Goal: Task Accomplishment & Management: Manage account settings

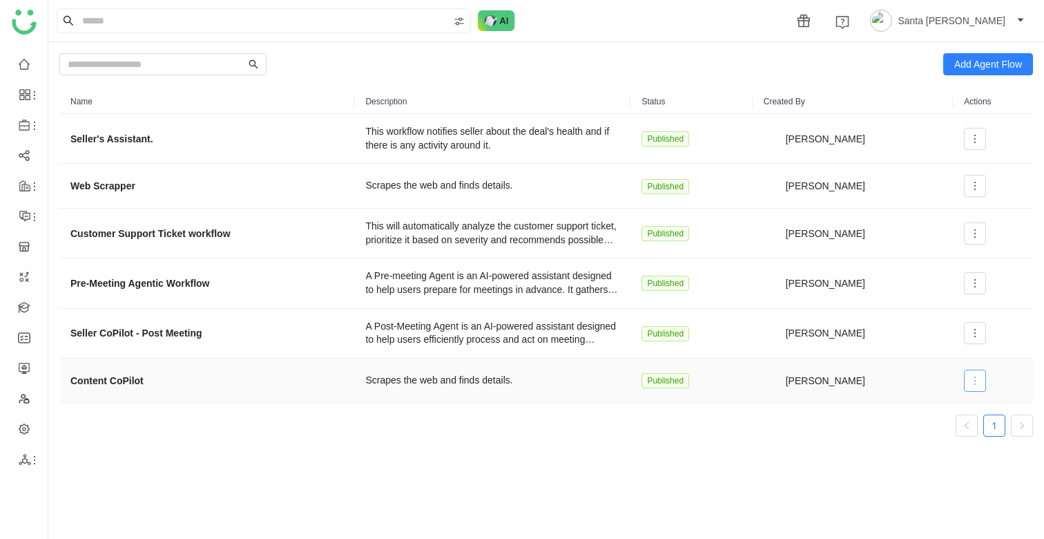
click at [975, 380] on icon at bounding box center [975, 380] width 11 height 11
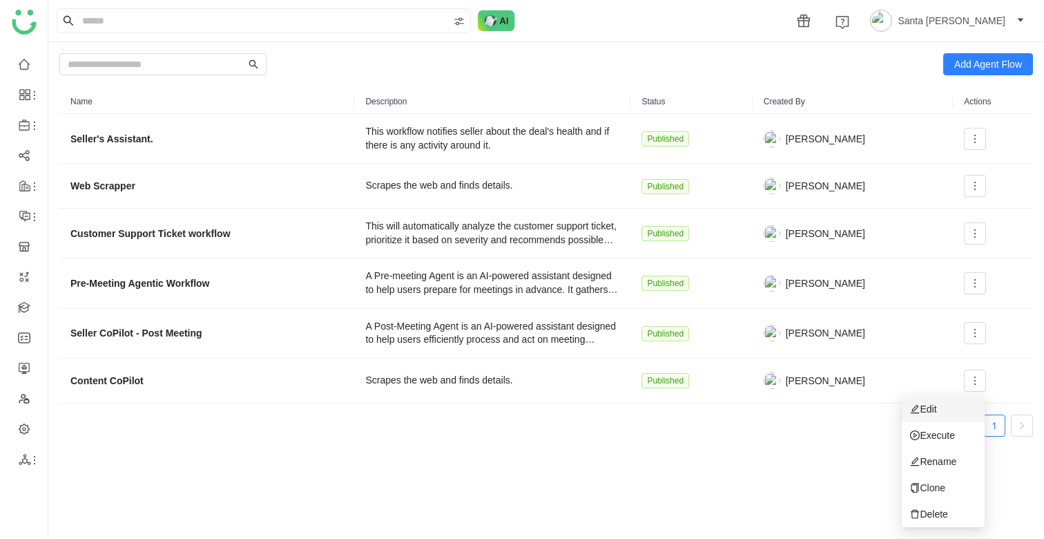
click at [929, 406] on span "Edit" at bounding box center [923, 408] width 26 height 15
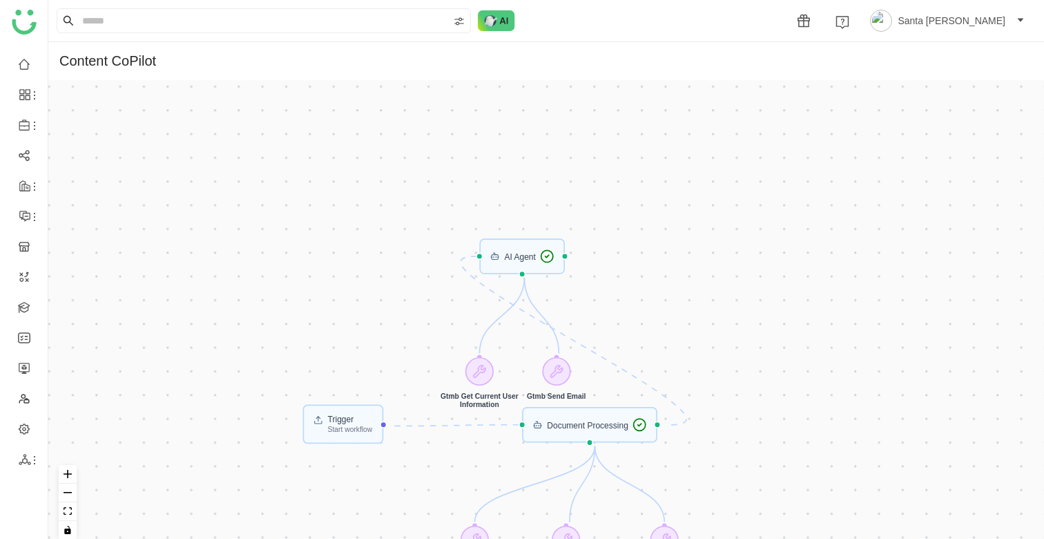
drag, startPoint x: 740, startPoint y: 172, endPoint x: 740, endPoint y: 362, distance: 190.0
click at [740, 362] on div "Trigger Start workflow Document Processing AI Agent Gtmb Get Document Details G…" at bounding box center [546, 315] width 996 height 470
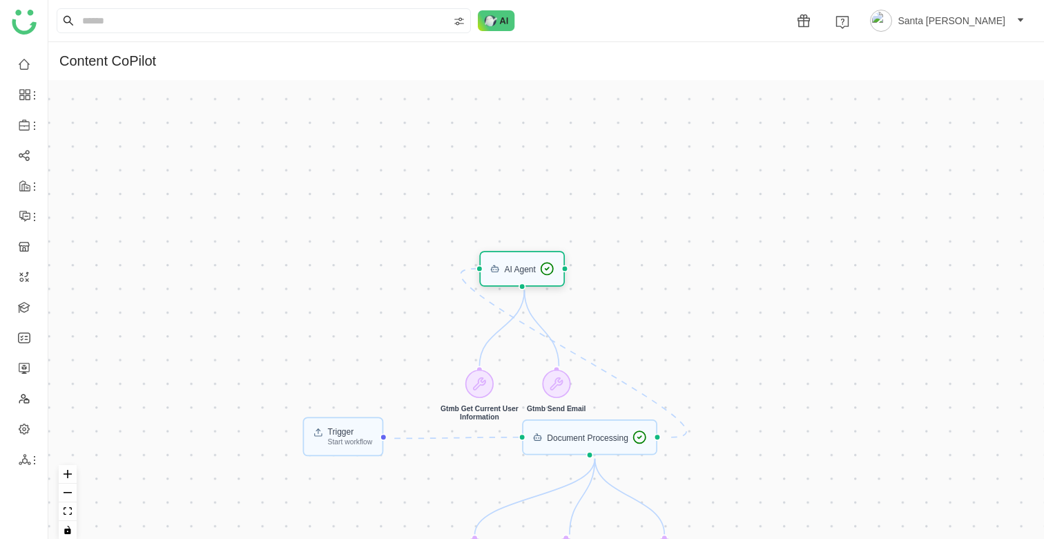
click at [522, 273] on div "AI Agent" at bounding box center [519, 269] width 31 height 8
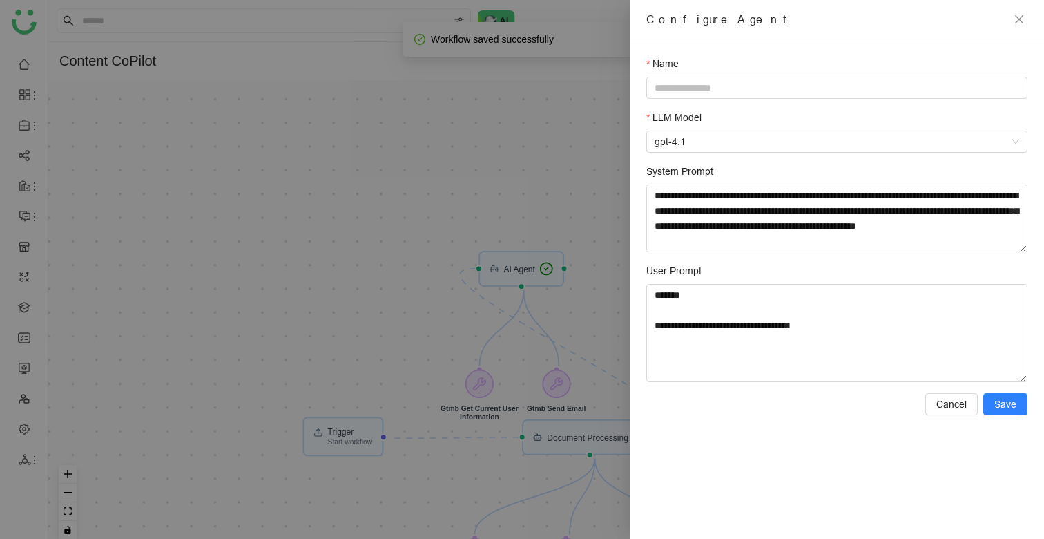
click at [584, 323] on div at bounding box center [522, 269] width 1044 height 539
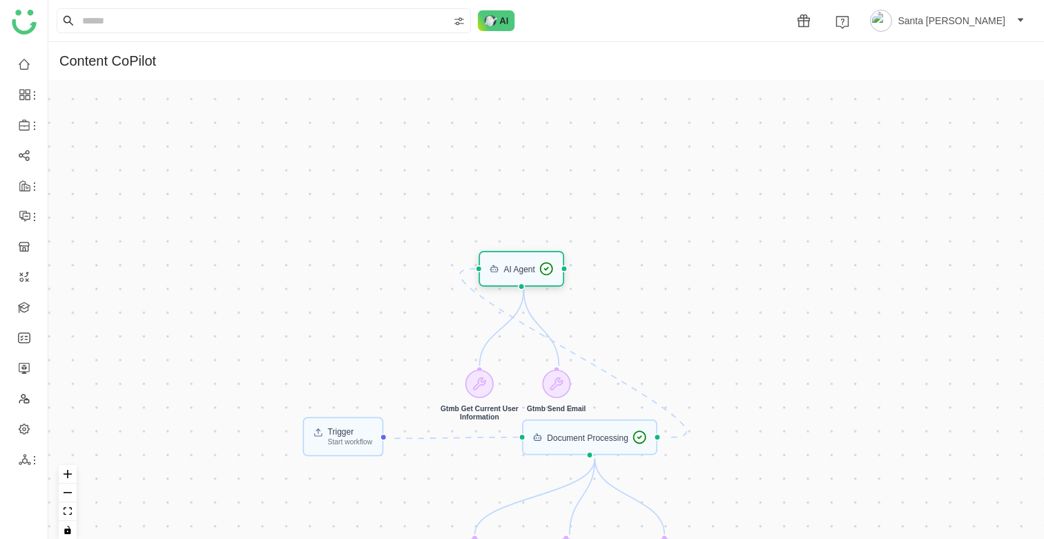
click at [514, 270] on div "AI Agent" at bounding box center [519, 269] width 31 height 8
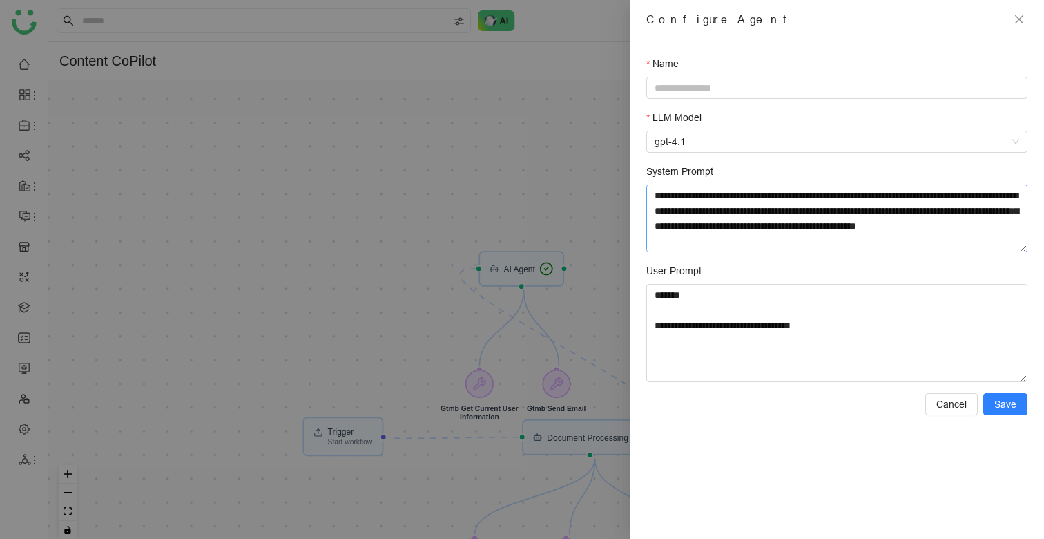
click at [734, 222] on textarea "System Prompt" at bounding box center [837, 218] width 381 height 68
click at [617, 274] on div at bounding box center [522, 269] width 1044 height 539
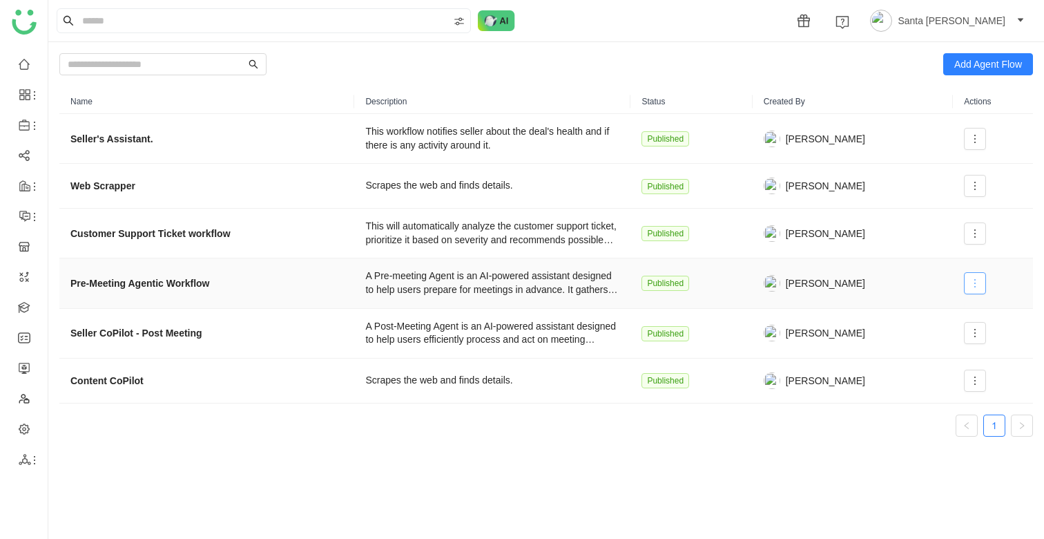
click at [965, 284] on span at bounding box center [975, 283] width 21 height 11
click at [945, 310] on li "Edit" at bounding box center [943, 311] width 83 height 26
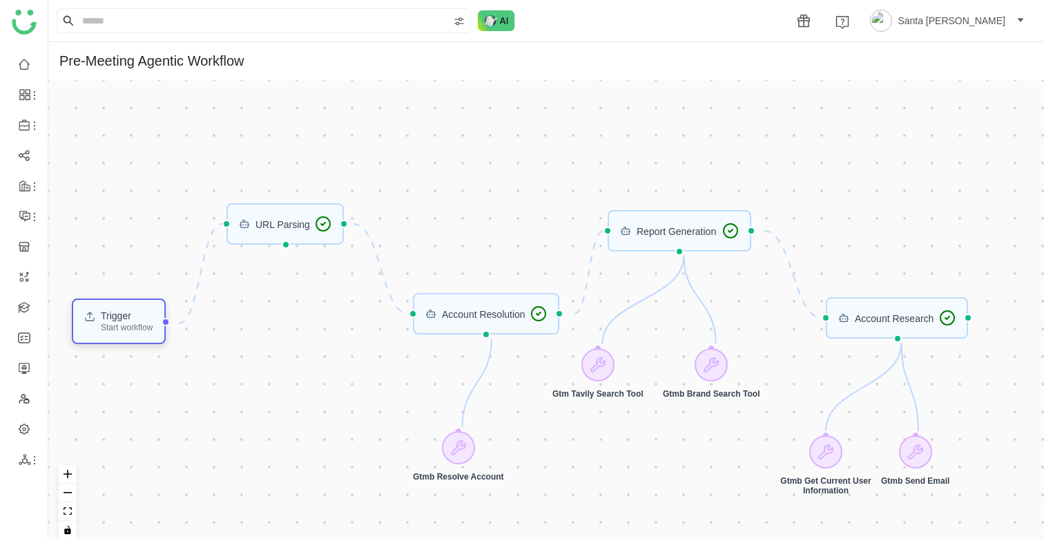
click at [153, 331] on div "Start workflow" at bounding box center [127, 327] width 52 height 8
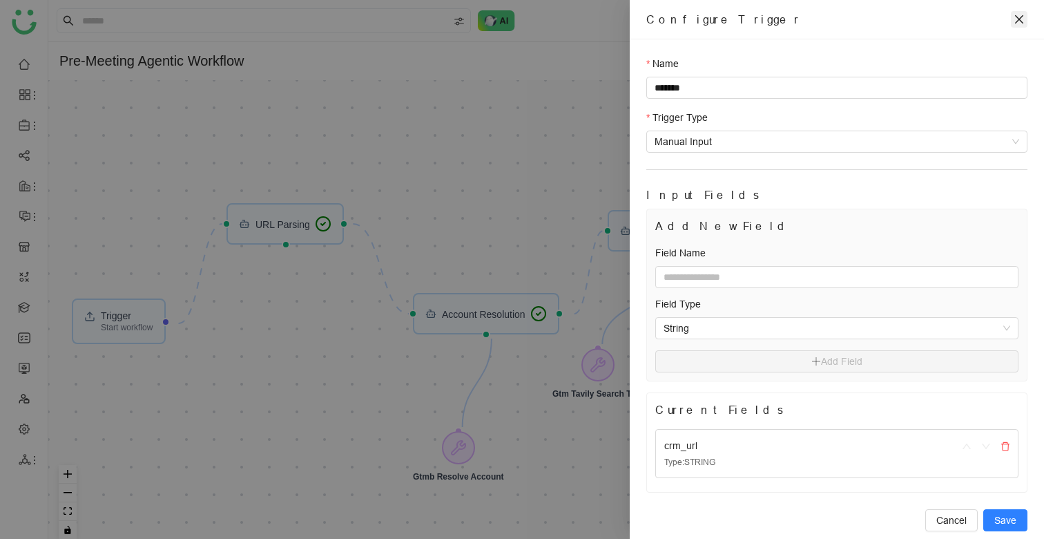
click at [1020, 18] on icon "close" at bounding box center [1019, 19] width 8 height 8
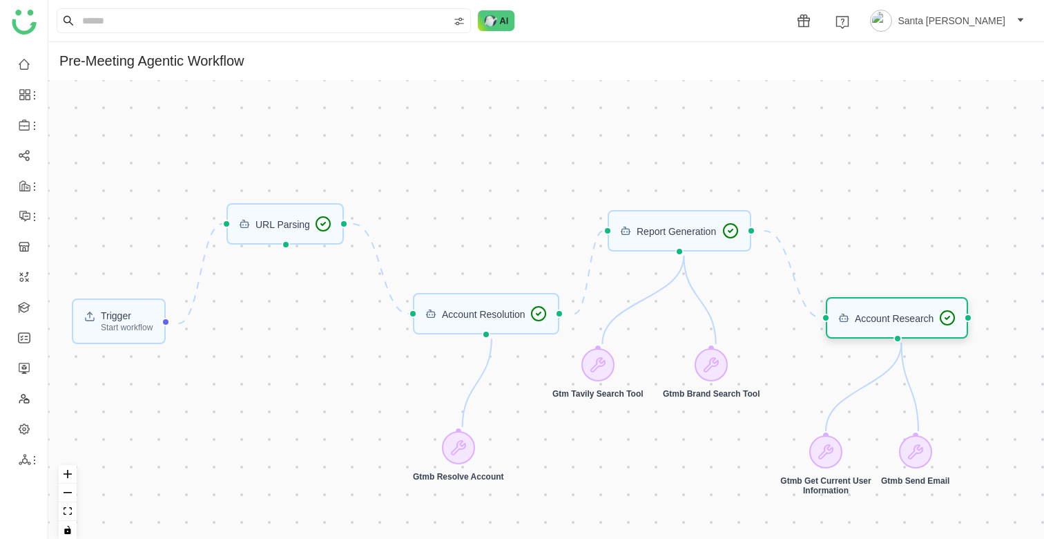
click at [900, 315] on div "Account Research" at bounding box center [894, 318] width 79 height 10
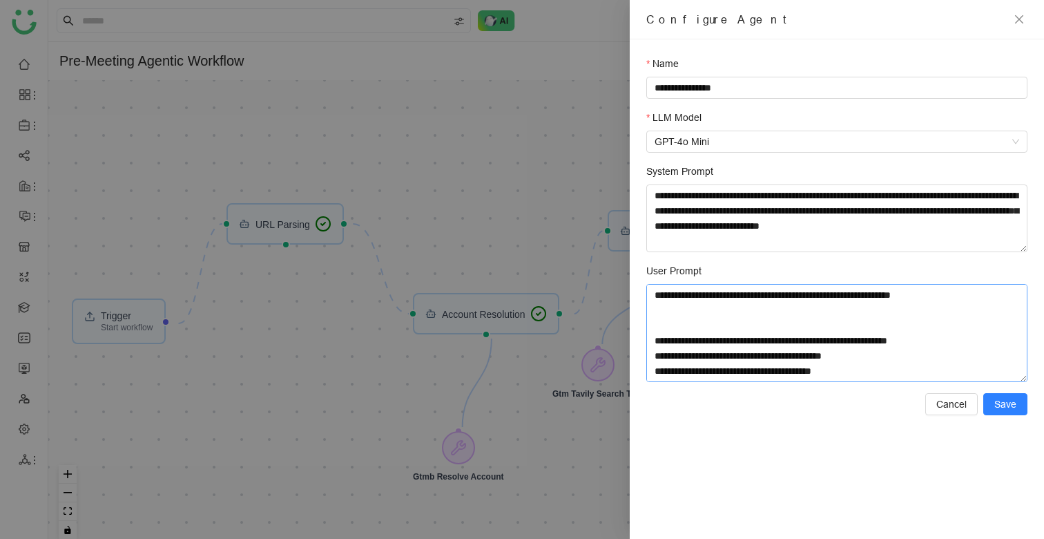
click at [900, 315] on textarea "**********" at bounding box center [837, 333] width 381 height 98
click at [951, 403] on span "Cancel" at bounding box center [952, 404] width 30 height 15
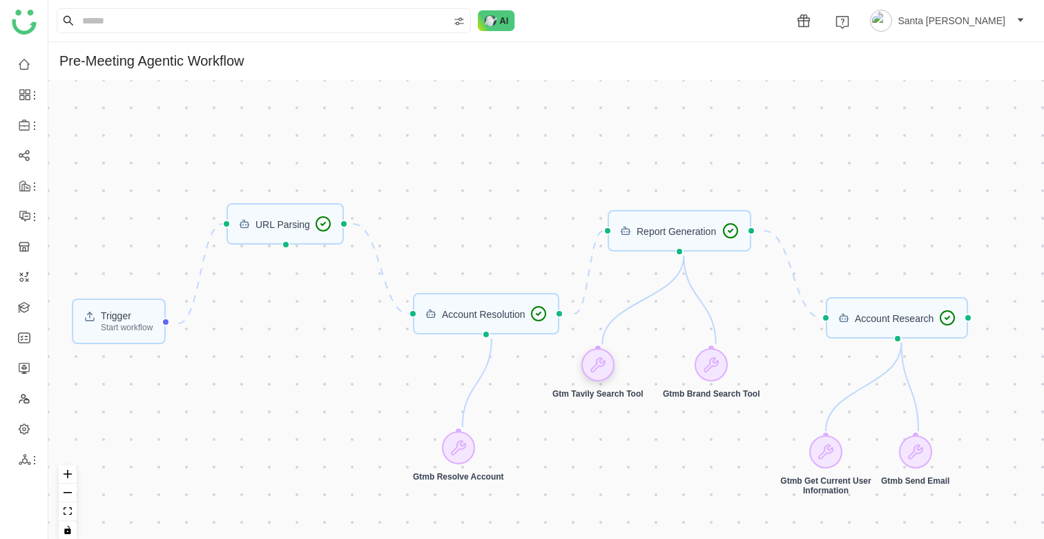
click at [607, 366] on icon at bounding box center [598, 364] width 17 height 17
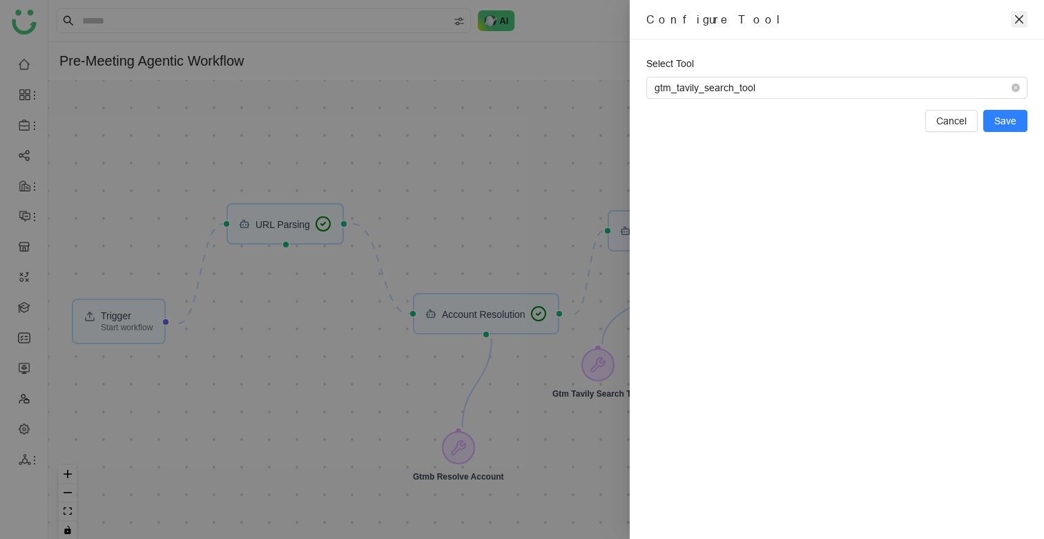
click at [1020, 23] on icon "close" at bounding box center [1019, 19] width 11 height 11
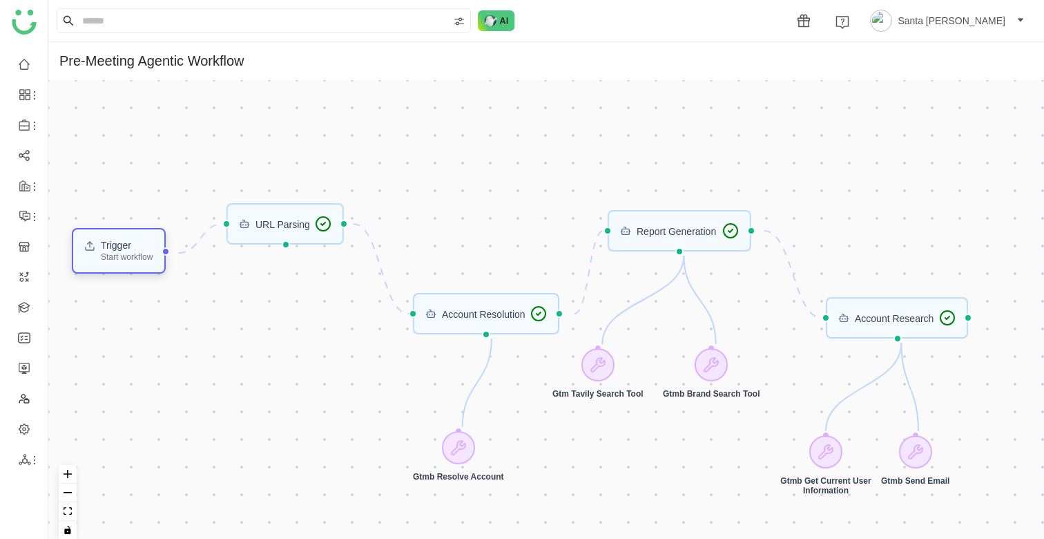
drag, startPoint x: 141, startPoint y: 316, endPoint x: 141, endPoint y: 246, distance: 70.5
click at [141, 247] on div "Trigger" at bounding box center [127, 245] width 52 height 10
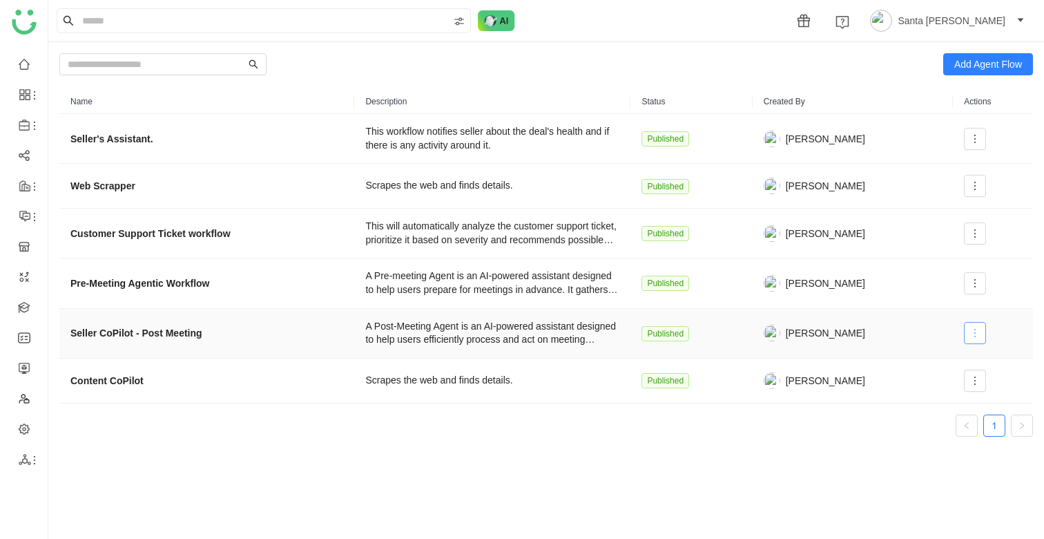
click at [980, 329] on span at bounding box center [975, 332] width 21 height 11
click at [934, 359] on span "Edit" at bounding box center [923, 361] width 26 height 15
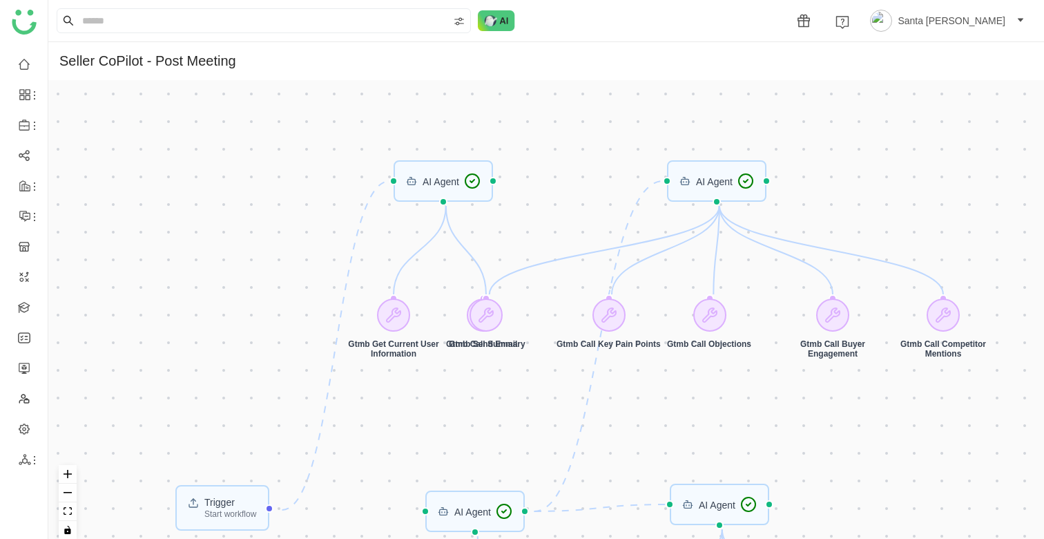
drag, startPoint x: 937, startPoint y: 321, endPoint x: 892, endPoint y: 445, distance: 132.4
click at [892, 445] on div "Trigger Start workflow AI Agent AI Agent AI Agent AI Agent Gtmb Get Current Use…" at bounding box center [546, 315] width 996 height 470
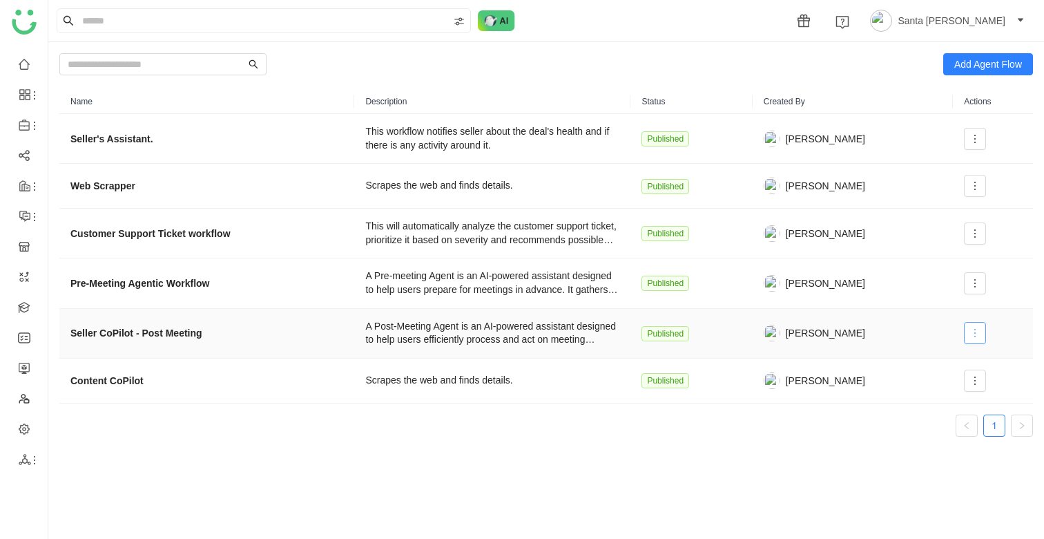
click at [973, 340] on button at bounding box center [975, 333] width 22 height 22
click at [942, 361] on li "Edit" at bounding box center [943, 361] width 83 height 26
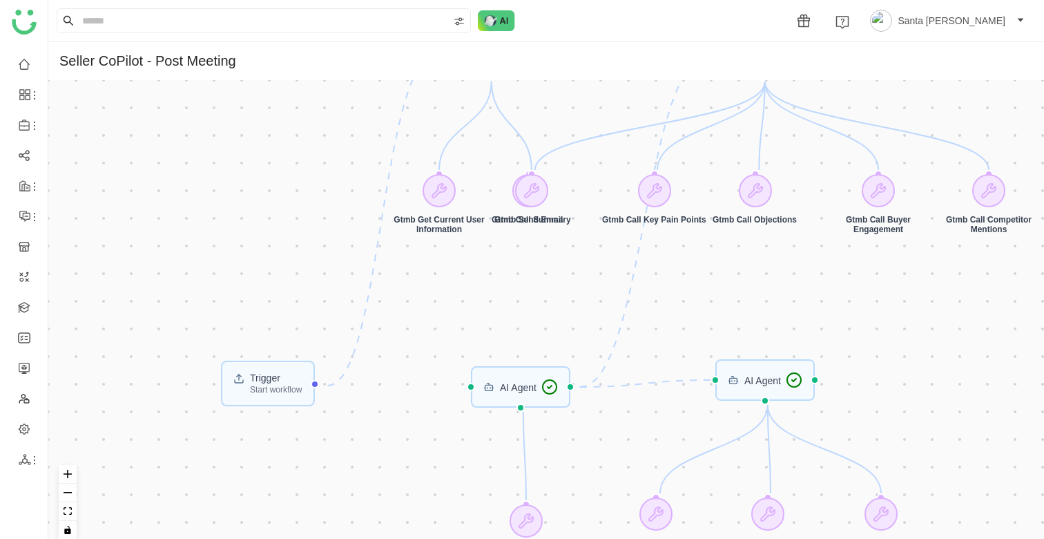
click at [533, 267] on div "Trigger Start workflow AI Agent AI Agent AI Agent AI Agent Gtmb Get Current Use…" at bounding box center [546, 315] width 996 height 470
drag, startPoint x: 618, startPoint y: 305, endPoint x: 595, endPoint y: 288, distance: 29.2
click at [595, 288] on div "Trigger Start workflow AI Agent AI Agent AI Agent AI Agent Gtmb Get Current Use…" at bounding box center [546, 315] width 996 height 470
drag, startPoint x: 516, startPoint y: 396, endPoint x: 520, endPoint y: 385, distance: 11.2
click at [520, 385] on div "AI Agent" at bounding box center [524, 376] width 100 height 41
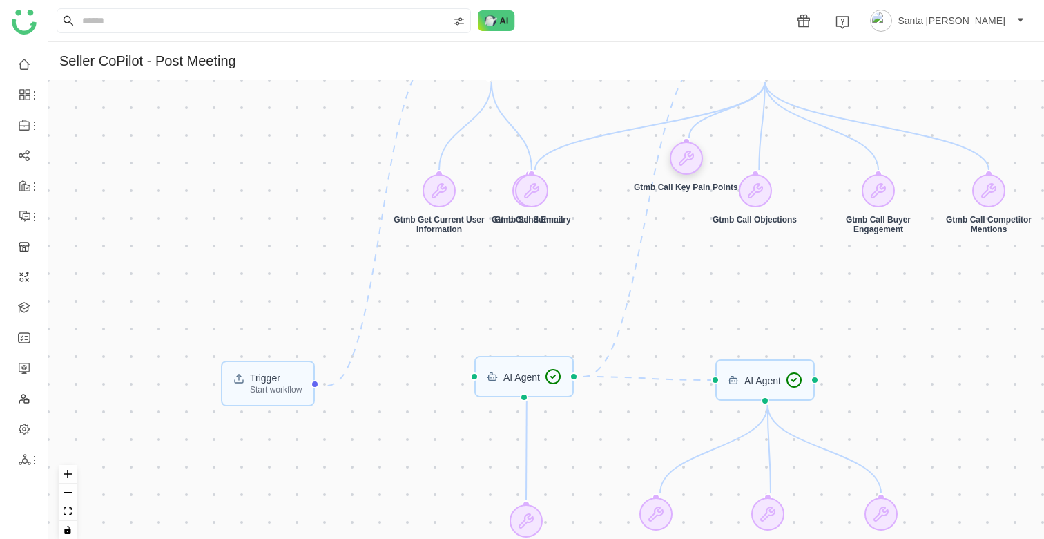
drag, startPoint x: 662, startPoint y: 192, endPoint x: 694, endPoint y: 160, distance: 45.4
click at [694, 160] on icon at bounding box center [686, 158] width 17 height 17
click at [687, 160] on icon at bounding box center [679, 158] width 17 height 17
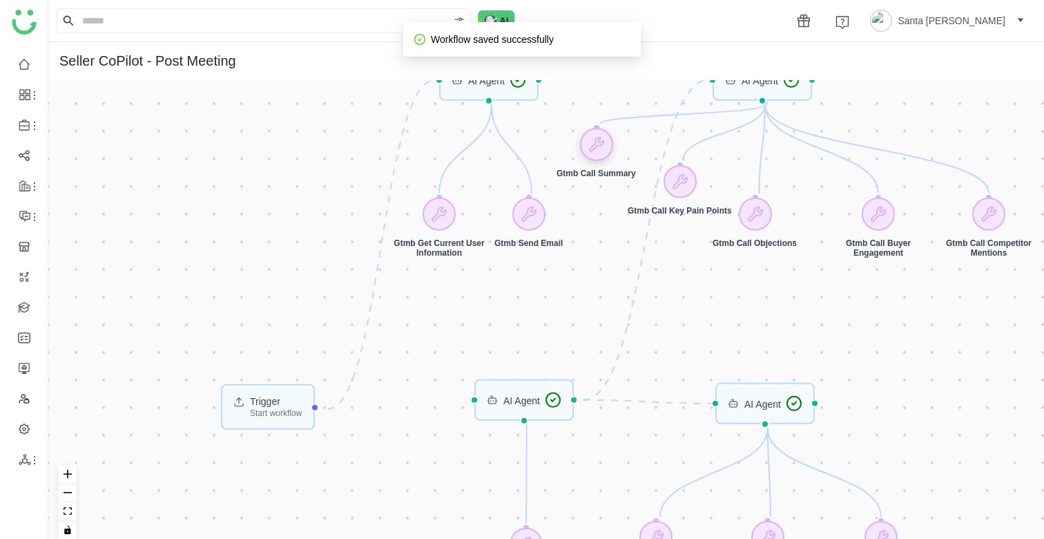
drag, startPoint x: 539, startPoint y: 184, endPoint x: 603, endPoint y: 137, distance: 79.2
click at [603, 137] on icon at bounding box center [596, 144] width 14 height 14
drag, startPoint x: 534, startPoint y: 216, endPoint x: 546, endPoint y: 219, distance: 12.9
click at [546, 219] on icon at bounding box center [542, 218] width 14 height 14
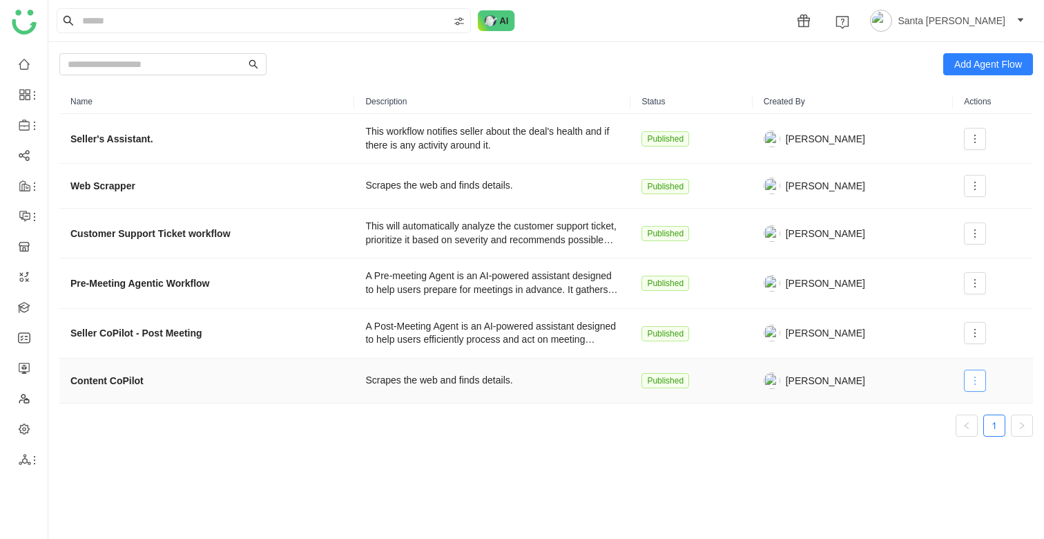
click at [977, 381] on icon at bounding box center [975, 380] width 11 height 11
click at [933, 408] on span "Edit" at bounding box center [923, 408] width 26 height 15
click at [982, 333] on span at bounding box center [975, 332] width 21 height 11
click at [930, 361] on span "Edit" at bounding box center [923, 361] width 26 height 15
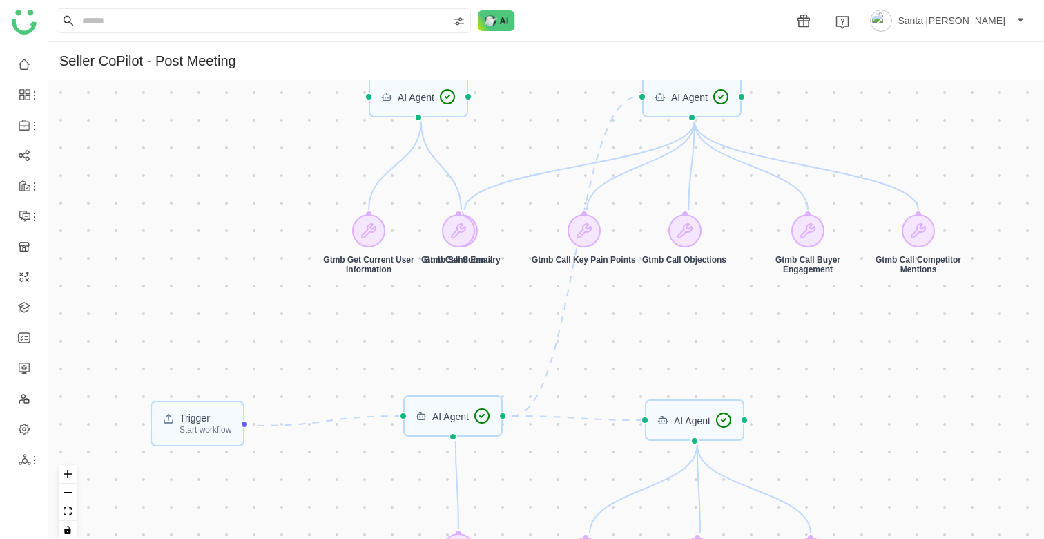
drag, startPoint x: 803, startPoint y: 321, endPoint x: 683, endPoint y: 399, distance: 143.1
click at [683, 399] on div "Trigger Start workflow AI Agent AI Agent AI Agent AI Agent Gtmb Get Meeting Det…" at bounding box center [546, 315] width 996 height 470
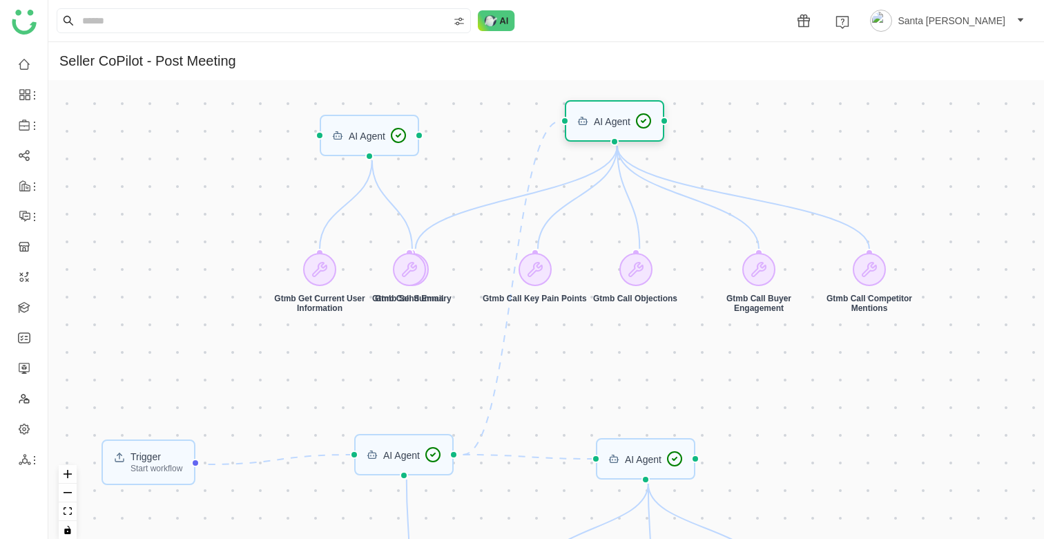
drag, startPoint x: 640, startPoint y: 120, endPoint x: 609, endPoint y: 106, distance: 33.7
click at [610, 106] on div "AI Agent" at bounding box center [615, 120] width 100 height 41
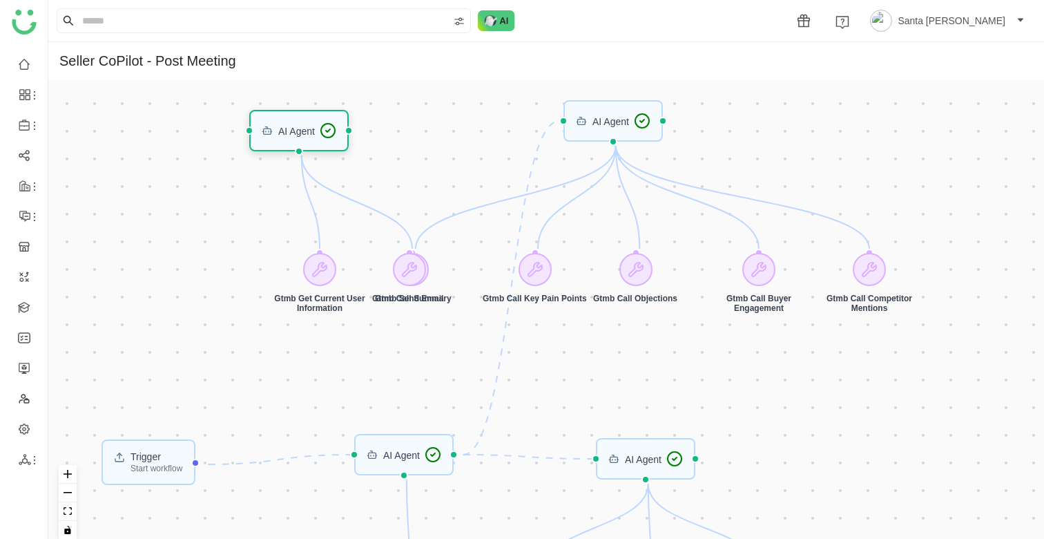
drag, startPoint x: 430, startPoint y: 216, endPoint x: 293, endPoint y: 130, distance: 161.8
click at [293, 130] on div "AI Agent" at bounding box center [296, 131] width 37 height 10
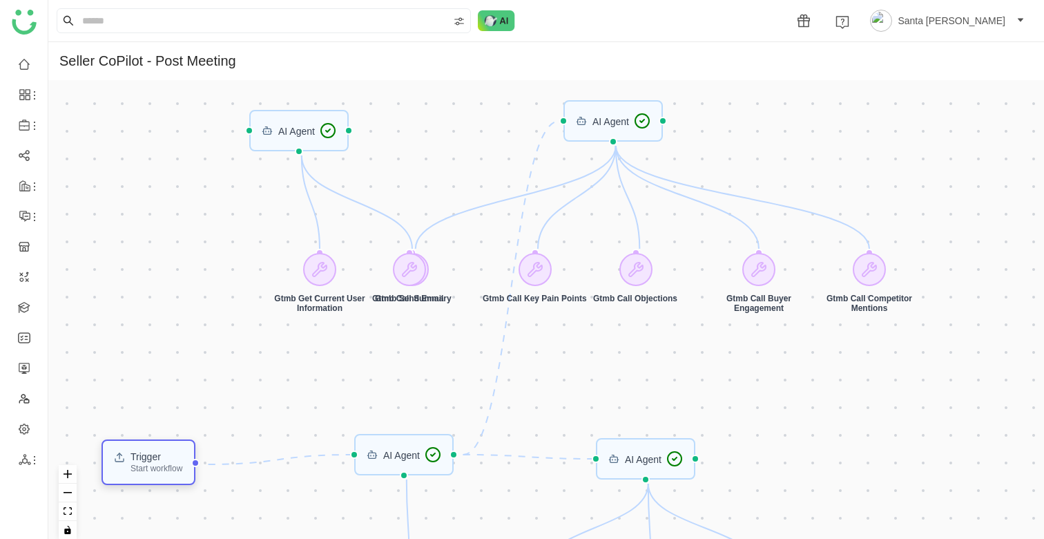
click at [178, 461] on div "Trigger" at bounding box center [157, 457] width 52 height 10
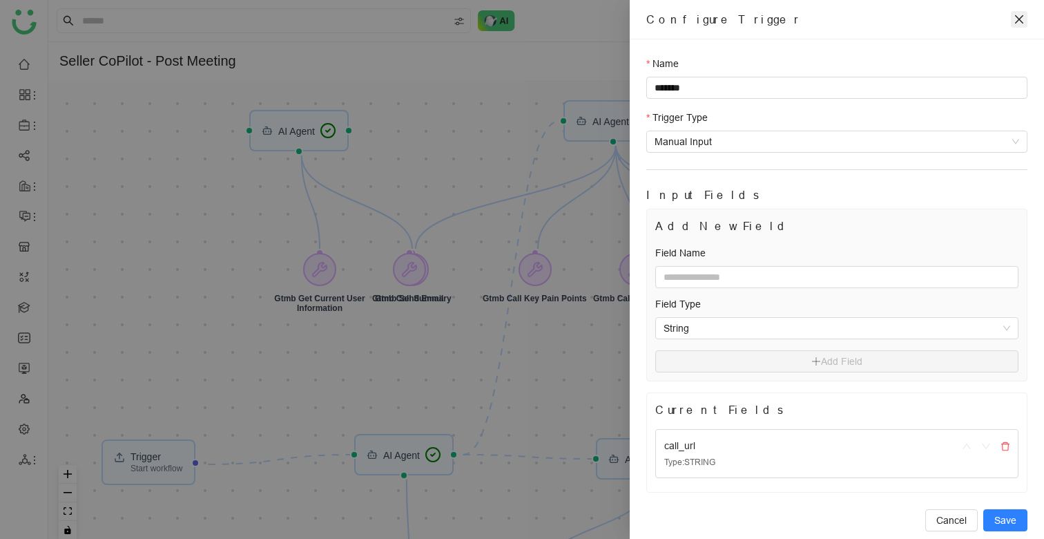
click at [1013, 23] on button "Close" at bounding box center [1019, 19] width 17 height 17
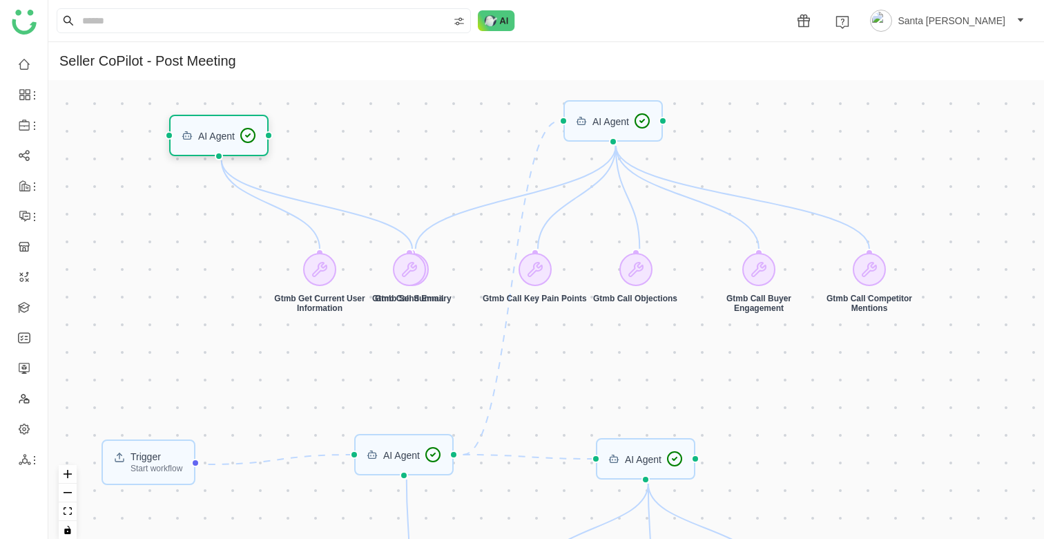
drag, startPoint x: 301, startPoint y: 134, endPoint x: 222, endPoint y: 138, distance: 79.6
click at [222, 138] on div "AI Agent" at bounding box center [216, 136] width 37 height 10
drag, startPoint x: 410, startPoint y: 266, endPoint x: 221, endPoint y: 257, distance: 189.5
click at [221, 257] on icon at bounding box center [220, 261] width 14 height 14
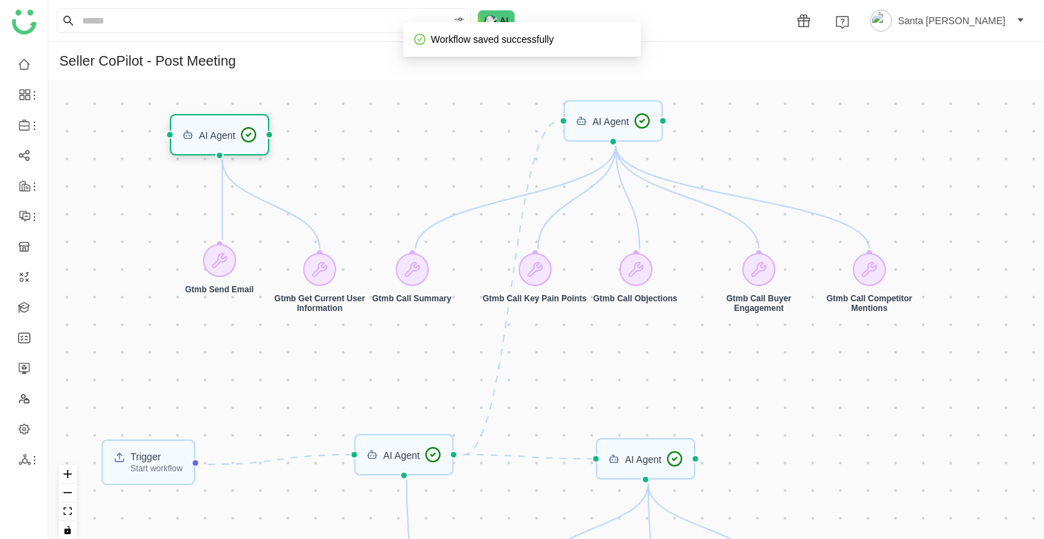
click at [233, 133] on div "AI Agent" at bounding box center [217, 135] width 37 height 10
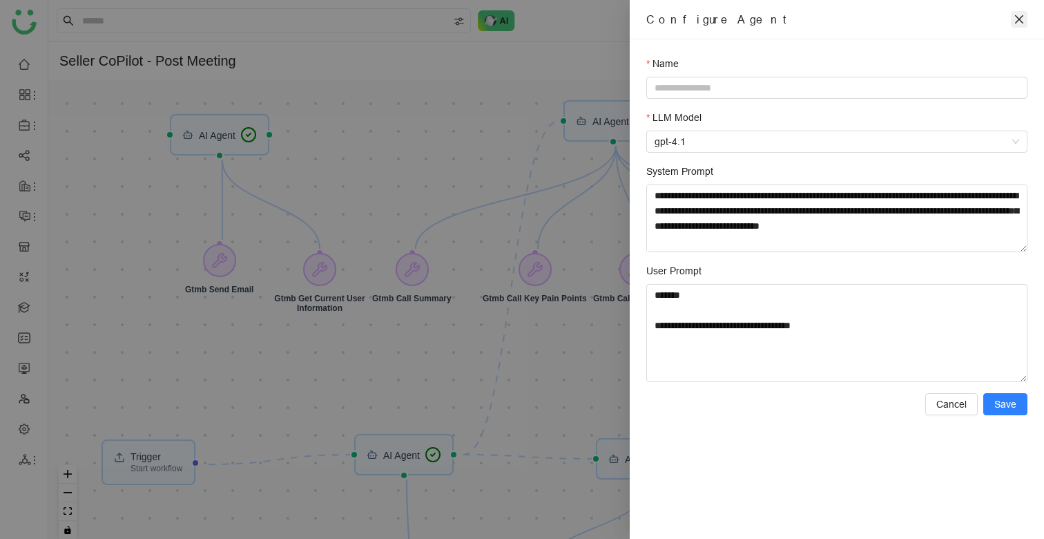
click at [1018, 19] on icon "close" at bounding box center [1019, 19] width 11 height 11
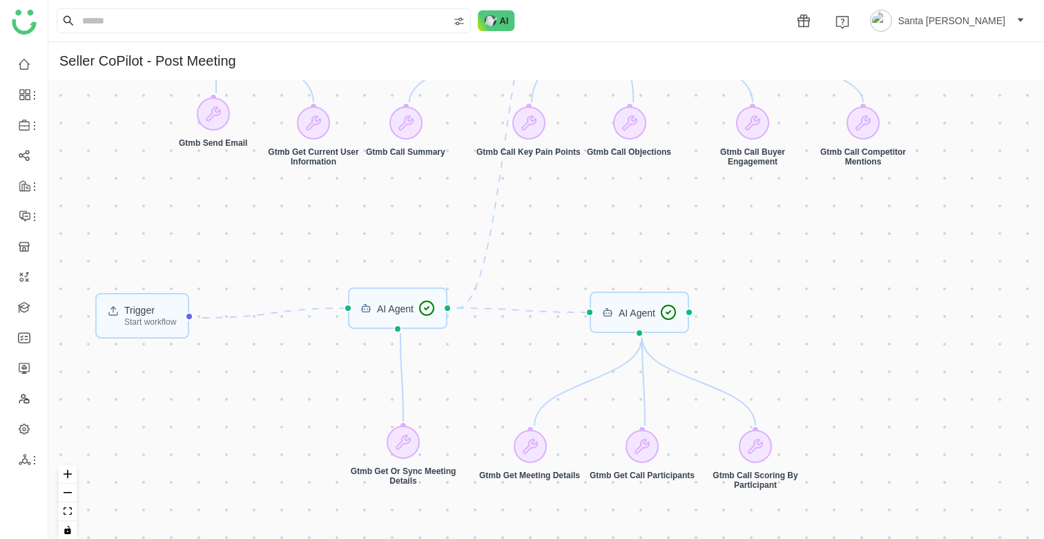
drag, startPoint x: 571, startPoint y: 357, endPoint x: 570, endPoint y: 224, distance: 133.3
click at [564, 215] on div "Trigger Start workflow AI Agent AI Agent AI Agent AI Agent Gtmb Get Meeting Det…" at bounding box center [546, 315] width 996 height 470
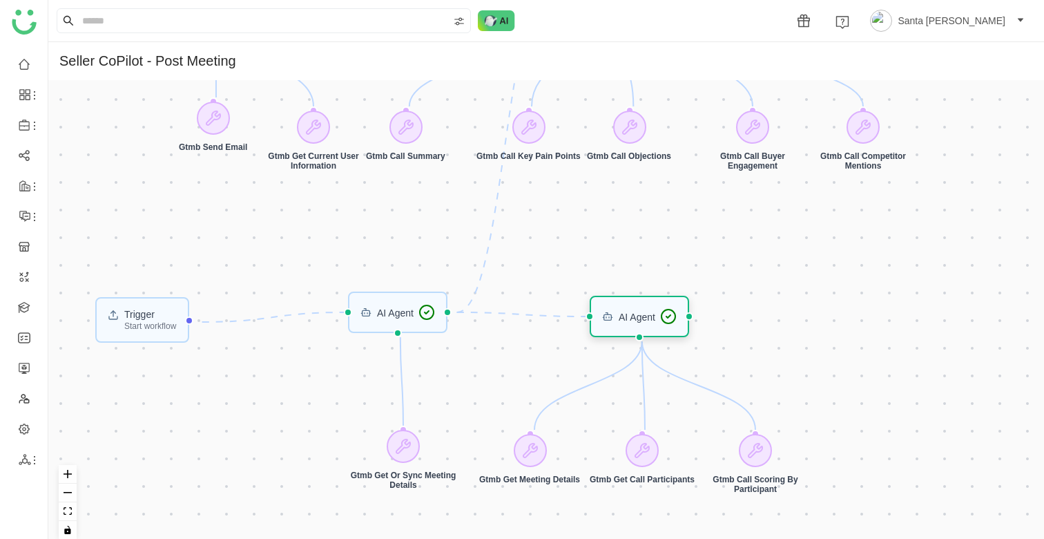
click at [646, 324] on div "AI Agent" at bounding box center [639, 316] width 75 height 17
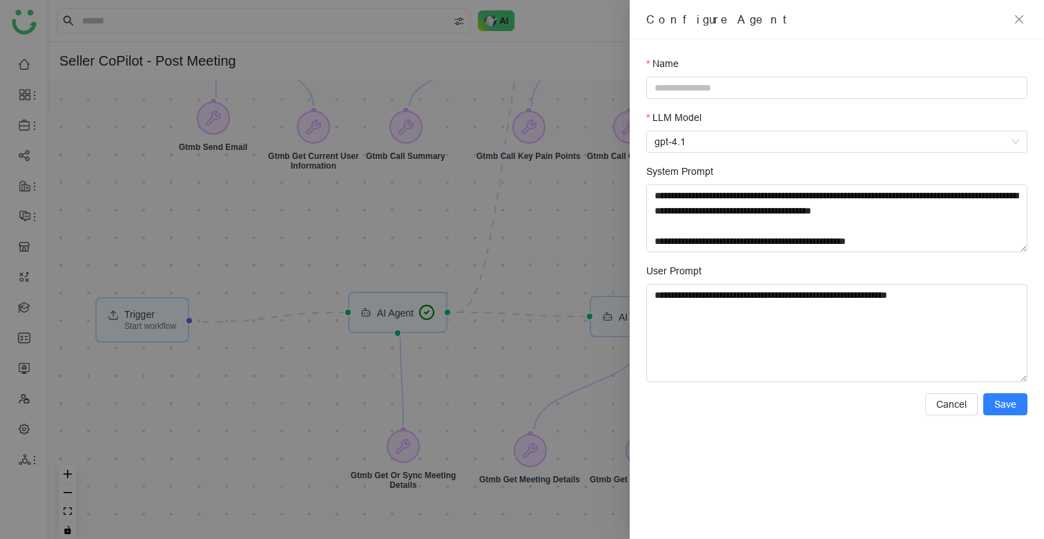
click at [567, 215] on div at bounding box center [522, 269] width 1044 height 539
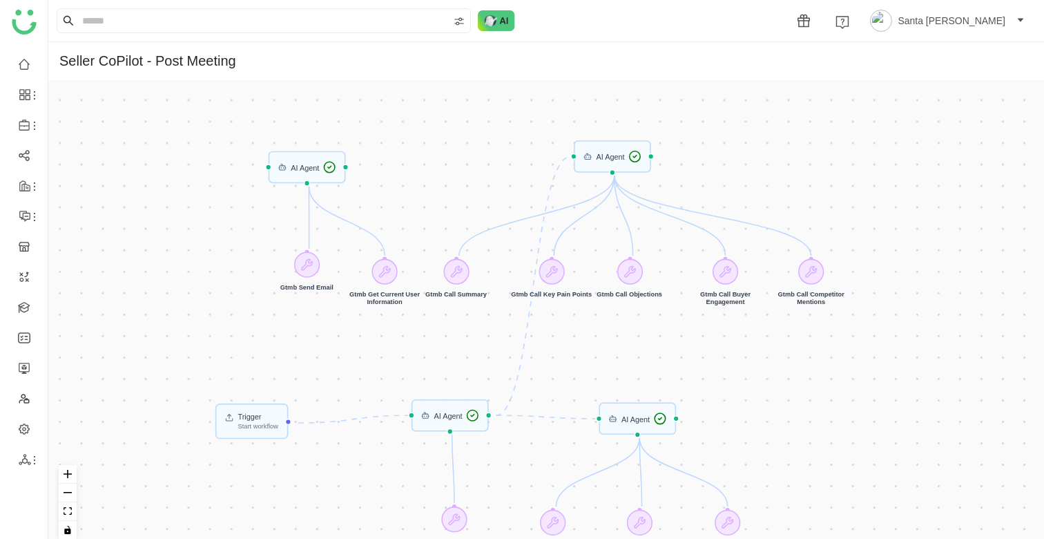
drag, startPoint x: 640, startPoint y: 232, endPoint x: 640, endPoint y: 370, distance: 138.2
click at [640, 370] on div "Trigger Start workflow AI Agent AI Agent AI Agent AI Agent Gtmb Get Meeting Det…" at bounding box center [546, 315] width 996 height 470
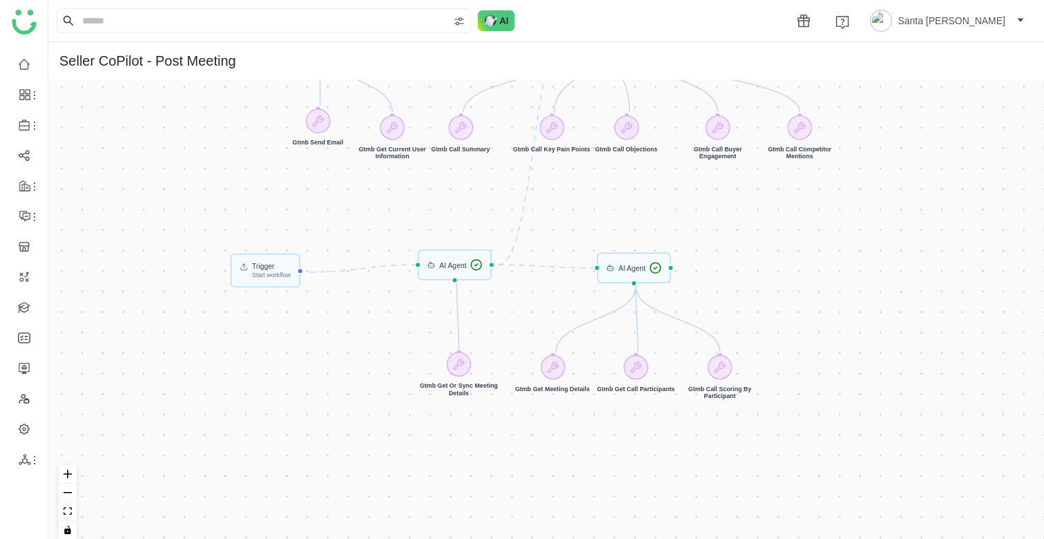
drag, startPoint x: 593, startPoint y: 350, endPoint x: 591, endPoint y: 195, distance: 155.4
click at [591, 194] on div "Trigger Start workflow AI Agent AI Agent AI Agent AI Agent Gtmb Get Meeting Det…" at bounding box center [546, 315] width 996 height 470
drag, startPoint x: 623, startPoint y: 260, endPoint x: 617, endPoint y: 243, distance: 18.4
click at [617, 243] on div "AI Agent" at bounding box center [628, 252] width 74 height 30
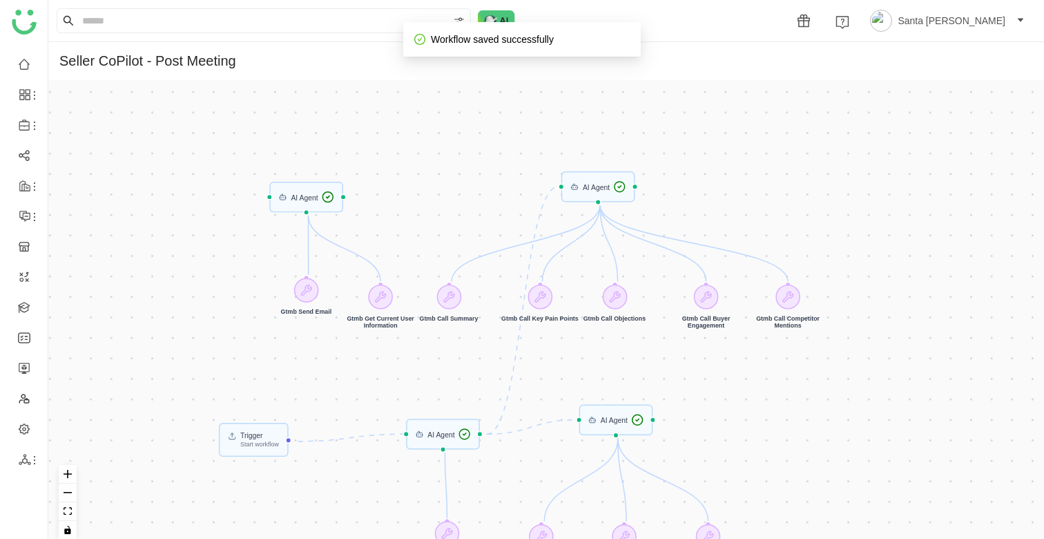
drag, startPoint x: 761, startPoint y: 209, endPoint x: 750, endPoint y: 376, distance: 168.3
click at [750, 376] on div "Trigger Start workflow AI Agent AI Agent AI Agent AI Agent Gtmb Get Meeting Det…" at bounding box center [546, 315] width 996 height 470
click at [18, 424] on link at bounding box center [24, 428] width 12 height 11
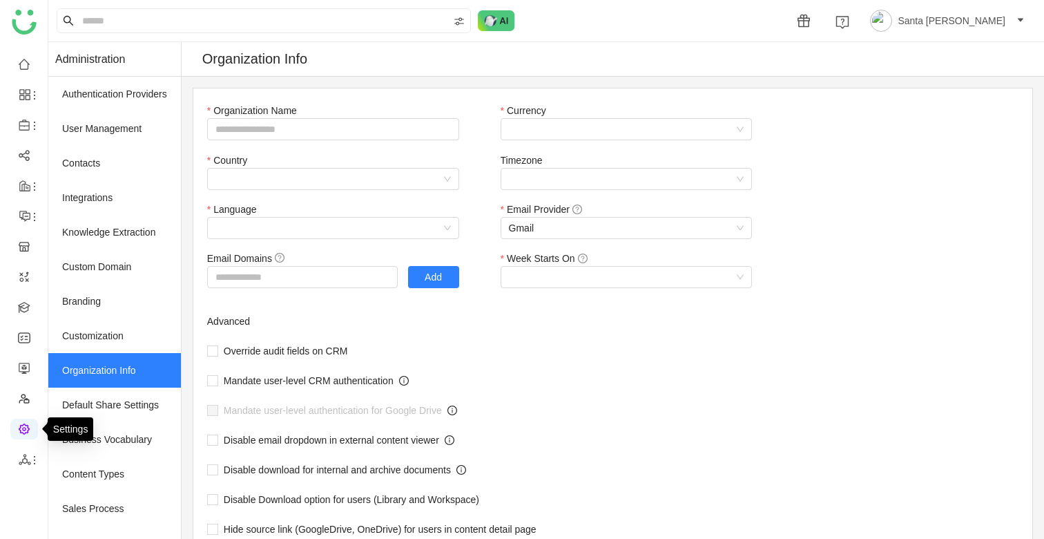
type input "*******"
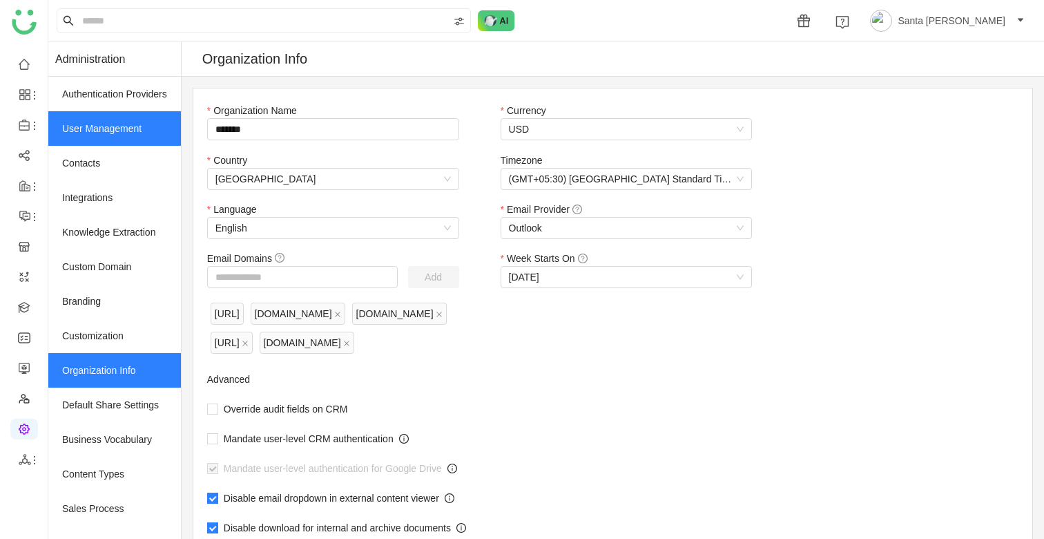
click at [85, 130] on link "User Management" at bounding box center [114, 128] width 133 height 35
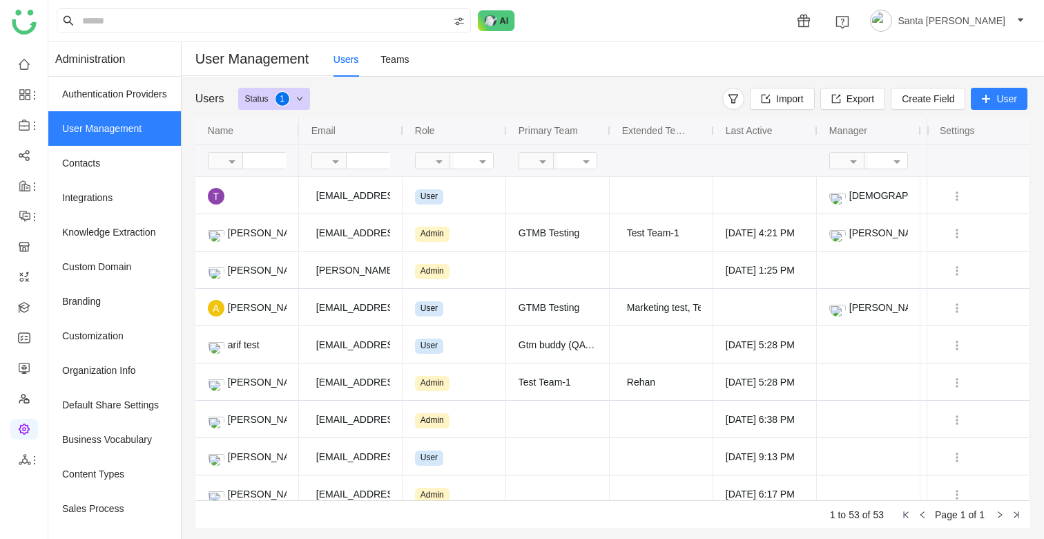
click at [1013, 97] on span "User" at bounding box center [1007, 99] width 21 height 14
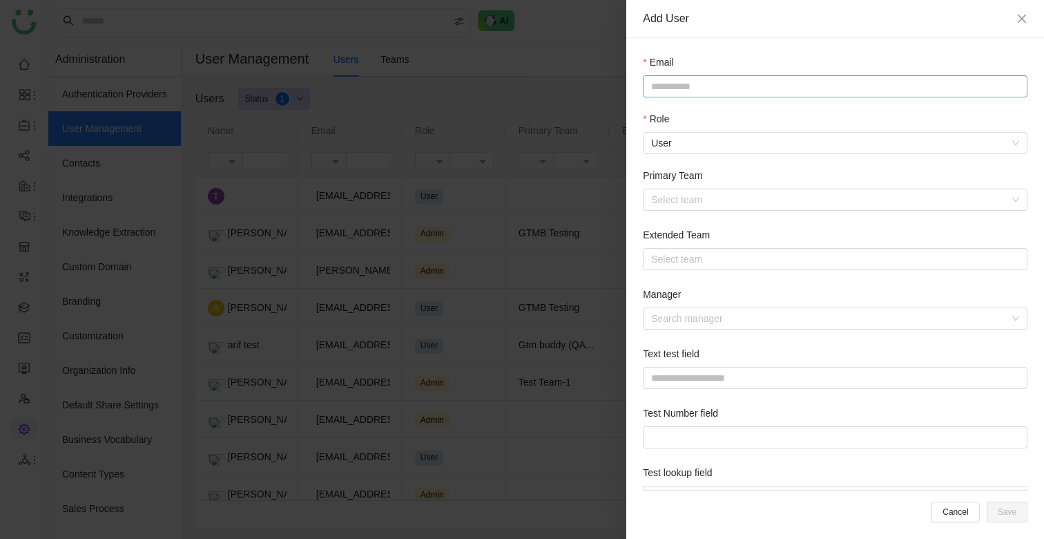
click at [685, 85] on input at bounding box center [835, 86] width 385 height 22
paste input "**********"
type input "**********"
click at [694, 139] on nz-select-item "User" at bounding box center [835, 143] width 368 height 21
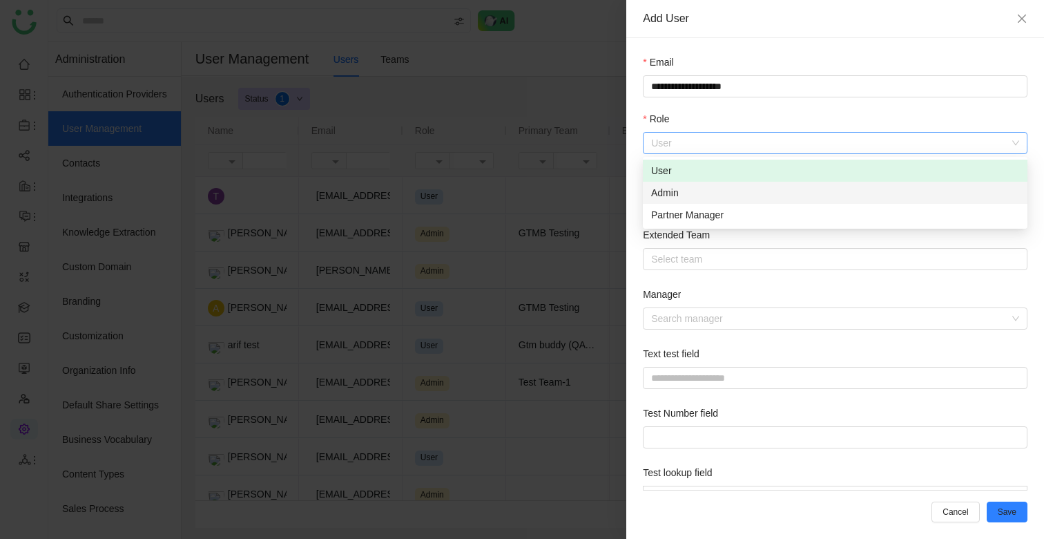
click at [675, 195] on div "Admin" at bounding box center [835, 192] width 368 height 15
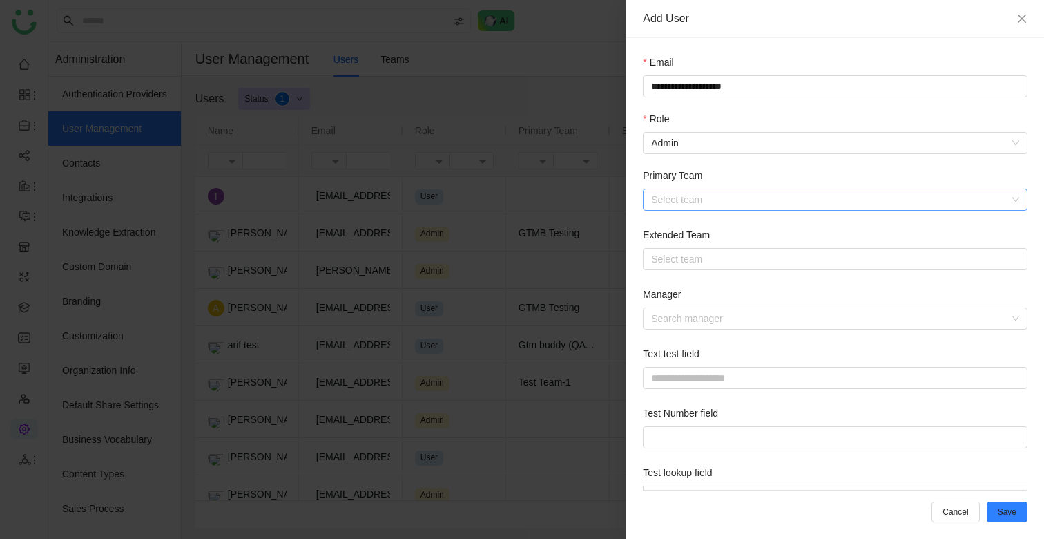
click at [696, 202] on input at bounding box center [830, 199] width 359 height 21
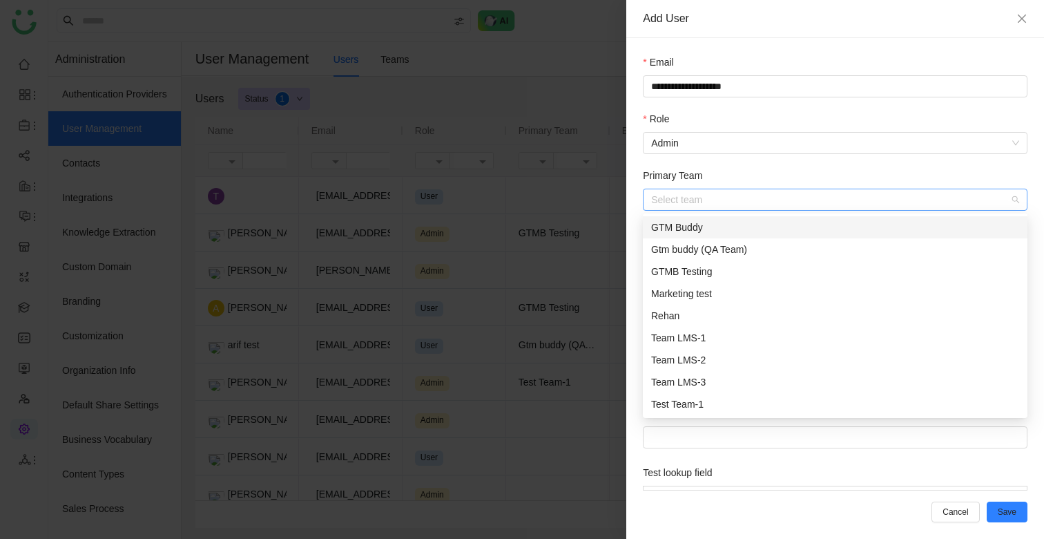
click at [689, 231] on div "GTM Buddy" at bounding box center [835, 227] width 368 height 15
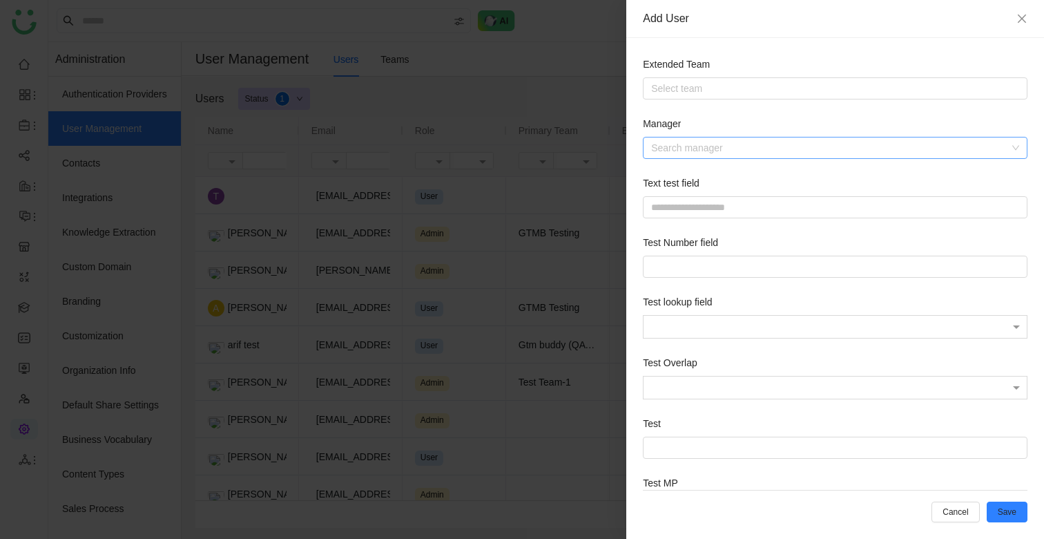
scroll to position [216, 0]
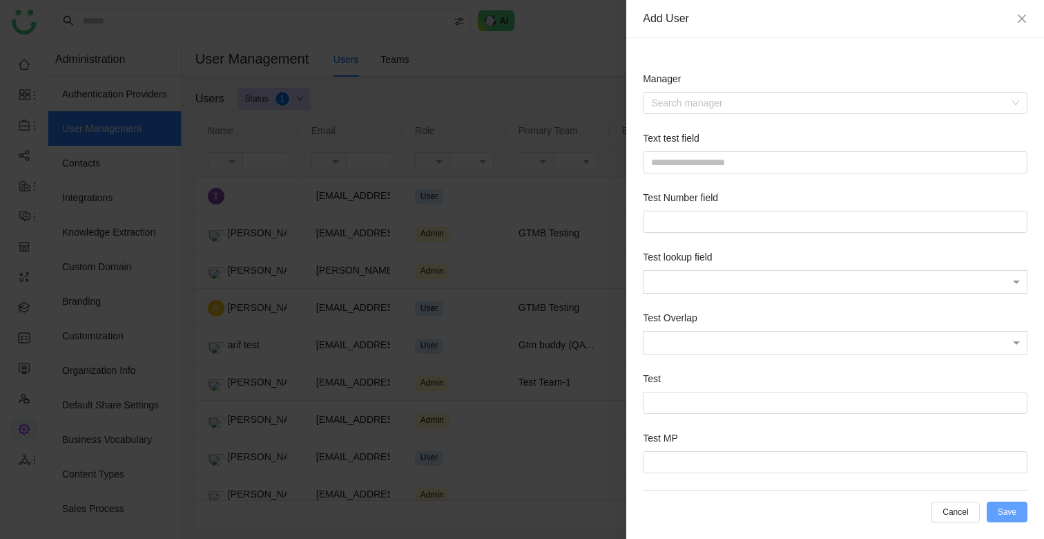
click at [1004, 512] on span "Save" at bounding box center [1007, 512] width 19 height 0
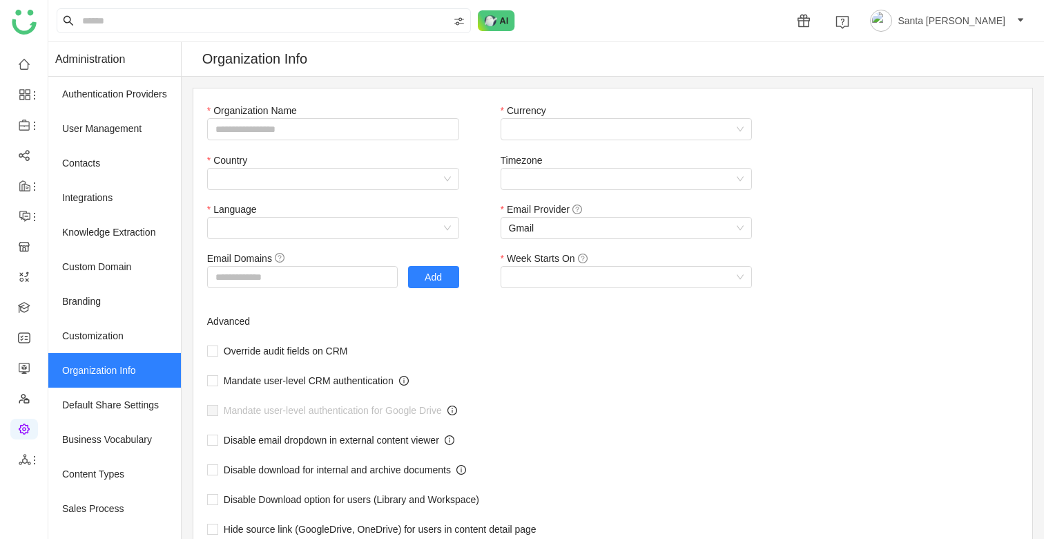
type input "*******"
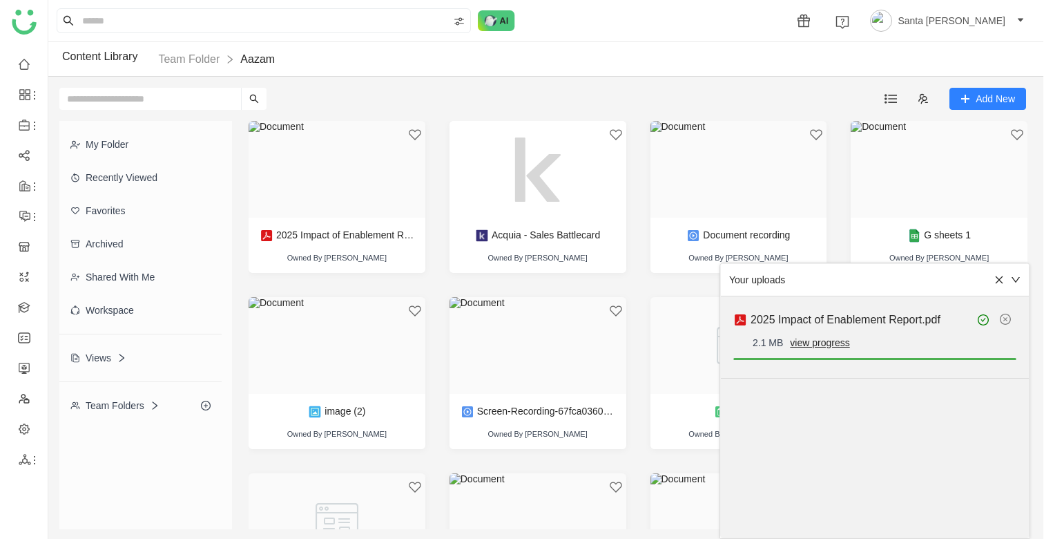
click at [831, 343] on link "view progress" at bounding box center [819, 342] width 59 height 11
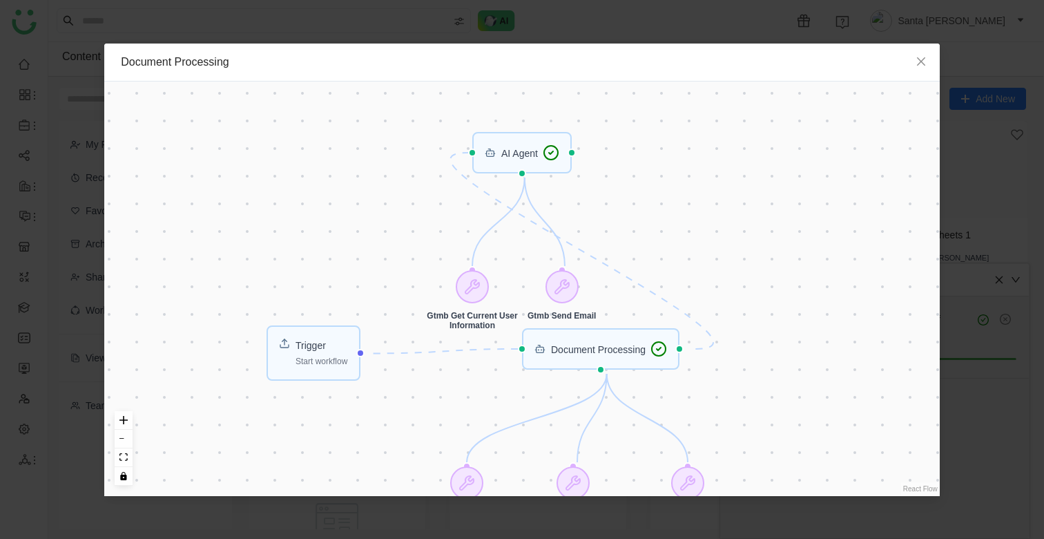
drag, startPoint x: 782, startPoint y: 294, endPoint x: 759, endPoint y: 388, distance: 96.7
click at [759, 388] on div "Trigger Start workflow Document Processing AI Agent Gtmb Get Document Details G…" at bounding box center [522, 289] width 836 height 414
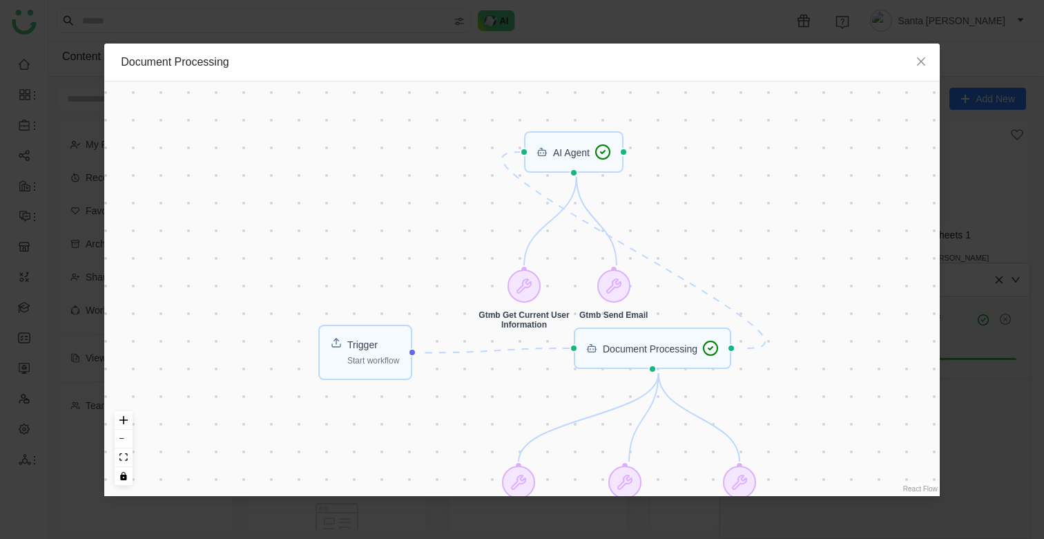
drag, startPoint x: 541, startPoint y: 156, endPoint x: 582, endPoint y: 155, distance: 41.5
click at [582, 155] on div "Trigger Start workflow Document Processing AI Agent Gtmb Get Document Details G…" at bounding box center [522, 289] width 836 height 414
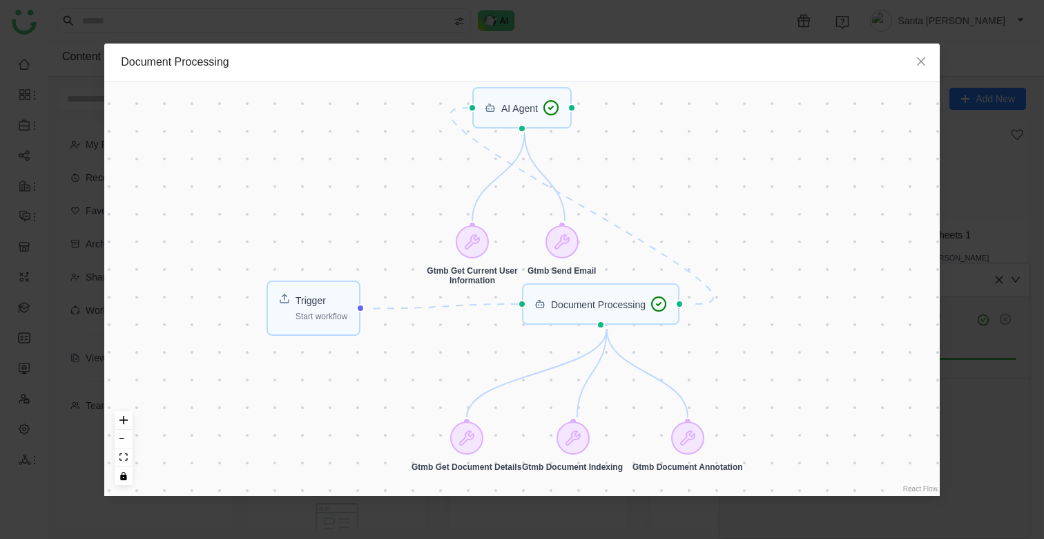
drag, startPoint x: 563, startPoint y: 163, endPoint x: 522, endPoint y: 120, distance: 59.6
click at [522, 120] on div "Trigger Start workflow Document Processing AI Agent Gtmb Get Document Details G…" at bounding box center [522, 289] width 836 height 414
click at [922, 62] on icon "Close" at bounding box center [921, 61] width 8 height 8
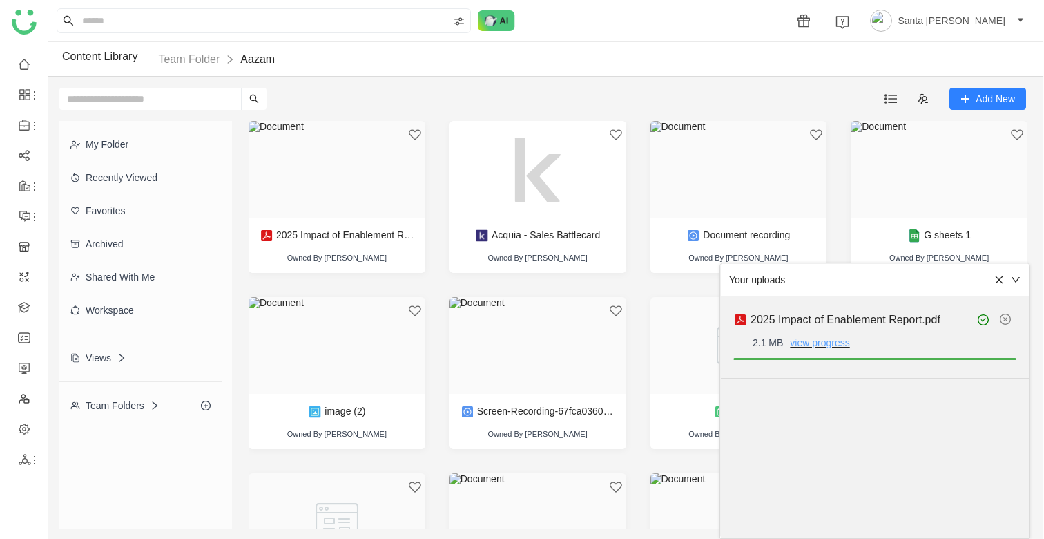
click at [834, 341] on link "view progress" at bounding box center [819, 342] width 59 height 11
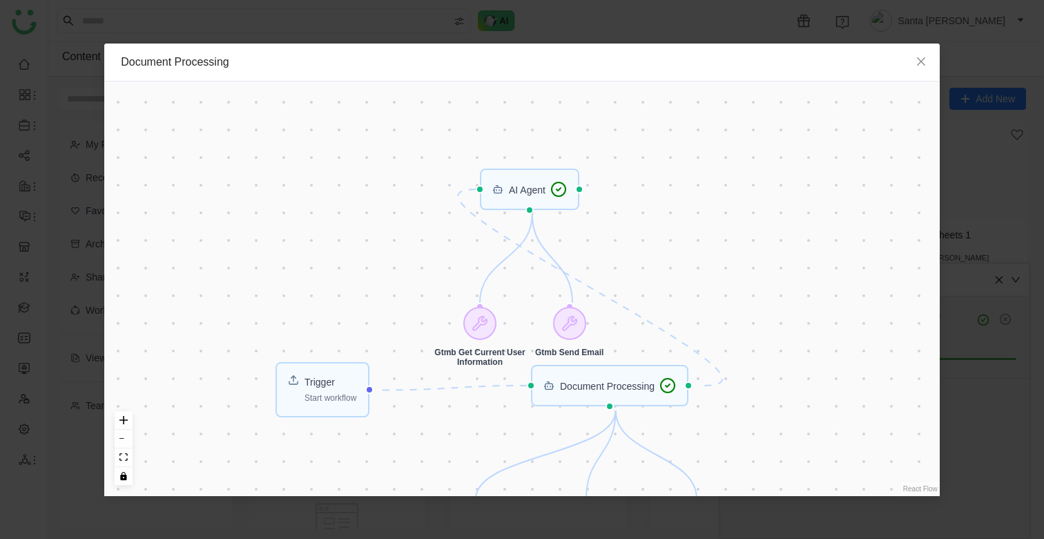
drag, startPoint x: 723, startPoint y: 211, endPoint x: 709, endPoint y: 344, distance: 133.4
click at [709, 344] on div "Trigger Start workflow Document Processing AI Agent Gtmb Get Document Details G…" at bounding box center [522, 289] width 836 height 414
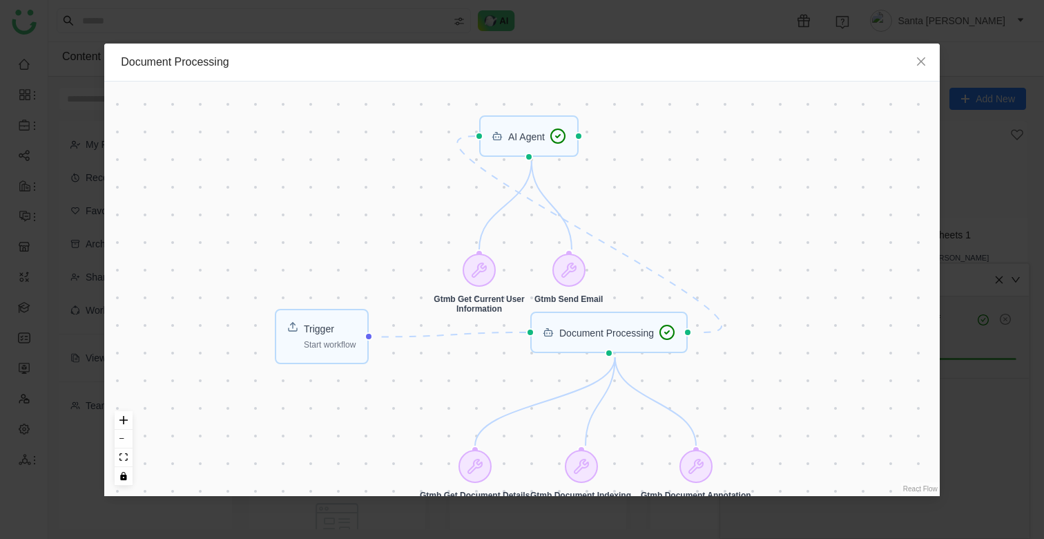
drag, startPoint x: 428, startPoint y: 356, endPoint x: 427, endPoint y: 301, distance: 54.6
click at [427, 301] on div "Trigger Start workflow Document Processing AI Agent Gtmb Get Document Details G…" at bounding box center [522, 289] width 836 height 414
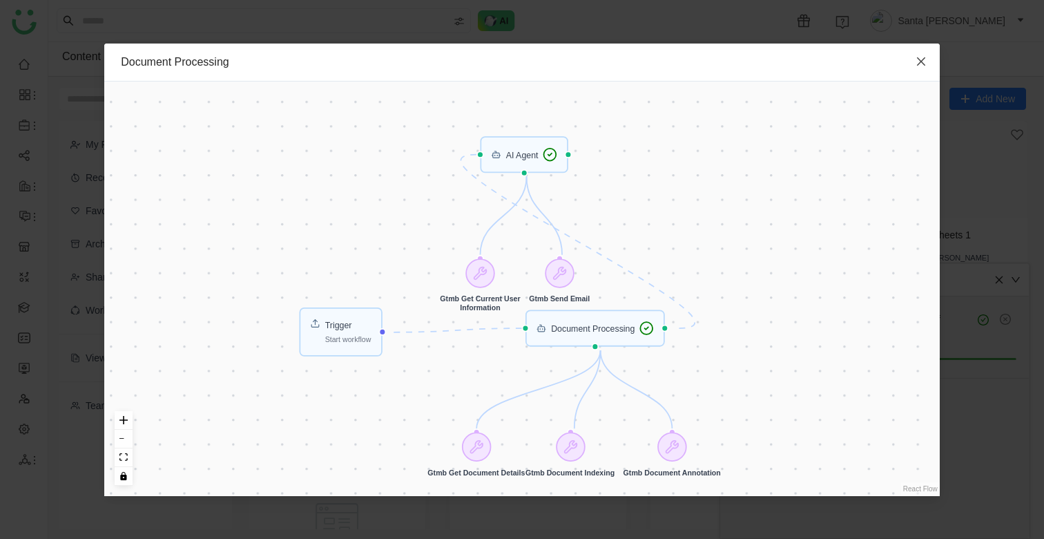
click at [922, 60] on icon "Close" at bounding box center [921, 61] width 8 height 8
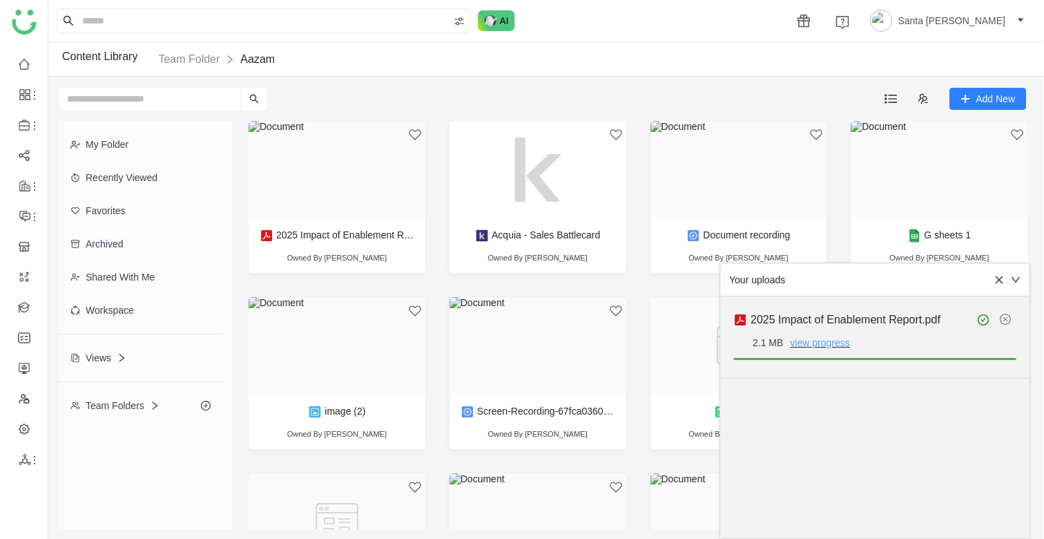
click at [820, 343] on link "view progress" at bounding box center [819, 342] width 59 height 11
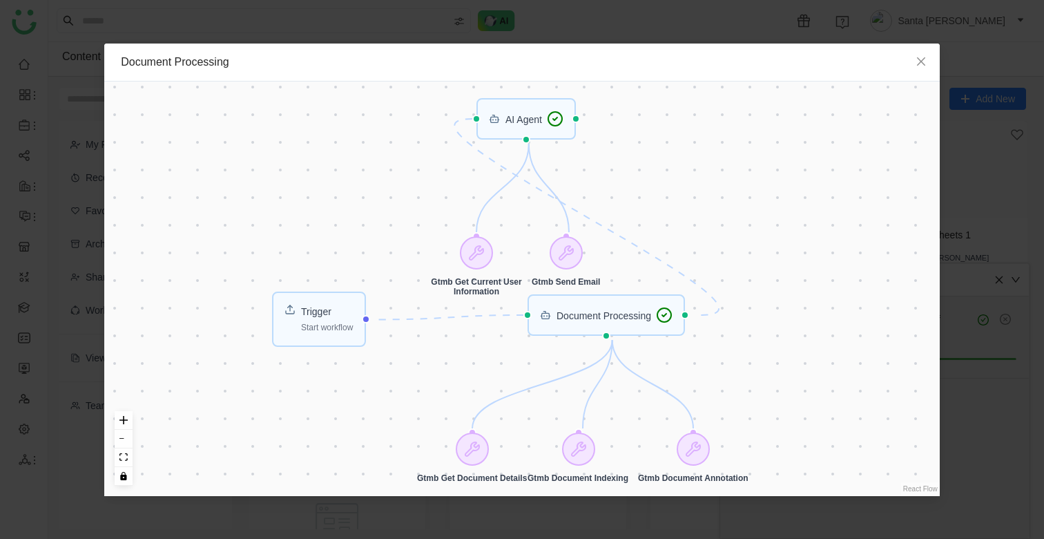
drag, startPoint x: 776, startPoint y: 284, endPoint x: 759, endPoint y: 345, distance: 63.2
click at [759, 345] on div "Trigger Start workflow Document Processing AI Agent Gtmb Get Document Details G…" at bounding box center [522, 289] width 836 height 414
click at [922, 64] on icon "Close" at bounding box center [921, 61] width 11 height 11
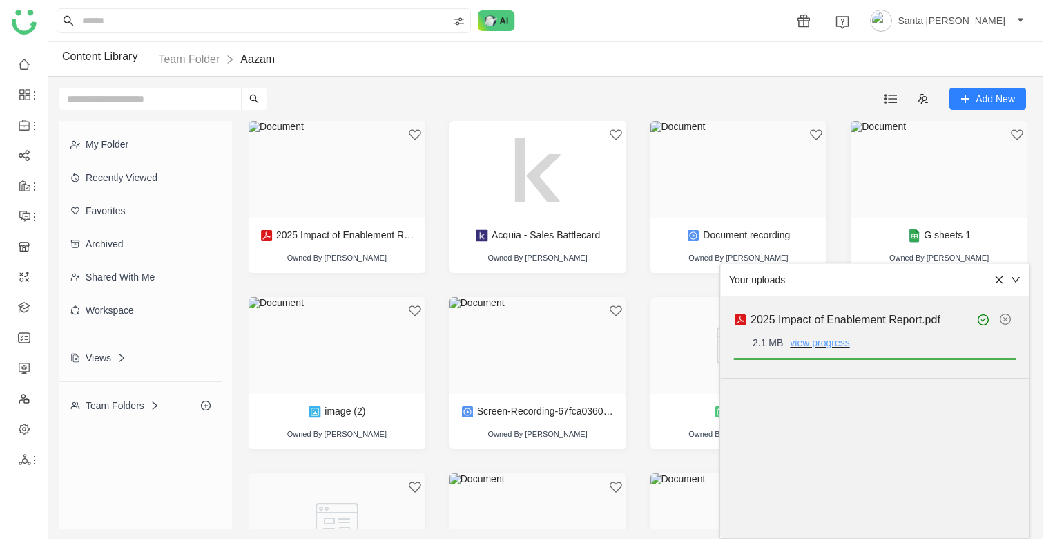
click at [816, 345] on link "view progress" at bounding box center [819, 342] width 59 height 11
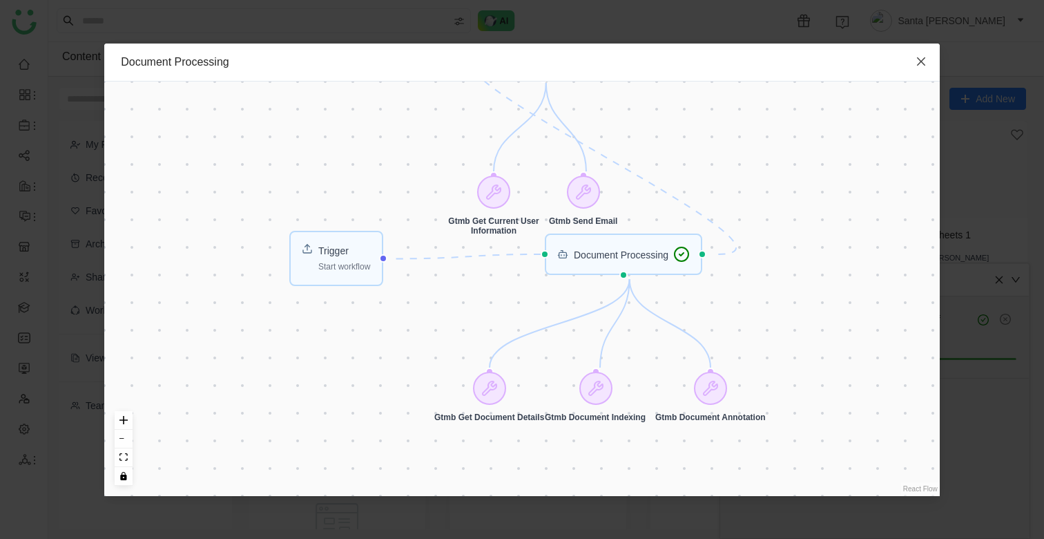
click at [920, 61] on icon "Close" at bounding box center [921, 61] width 8 height 8
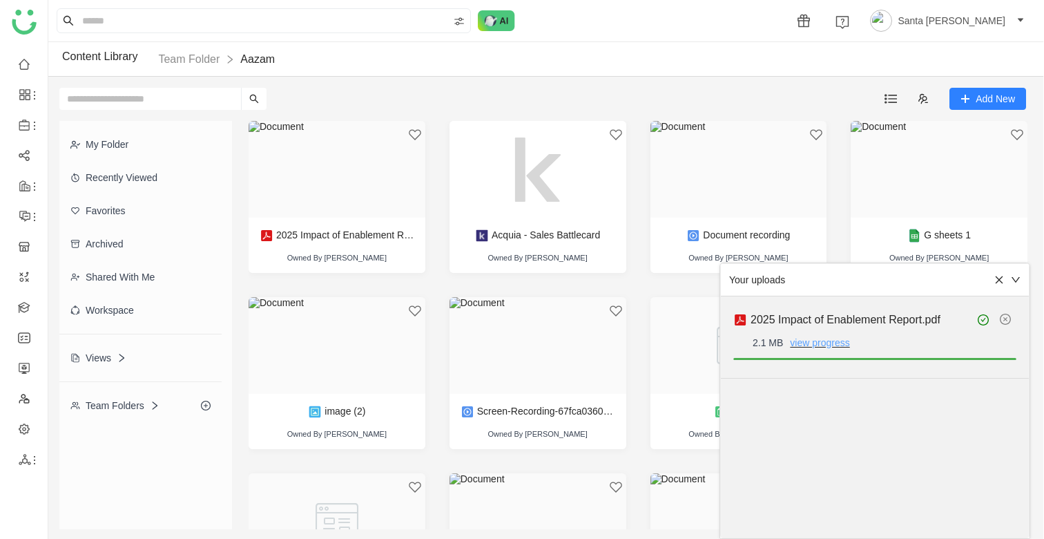
click at [826, 341] on link "view progress" at bounding box center [819, 342] width 59 height 11
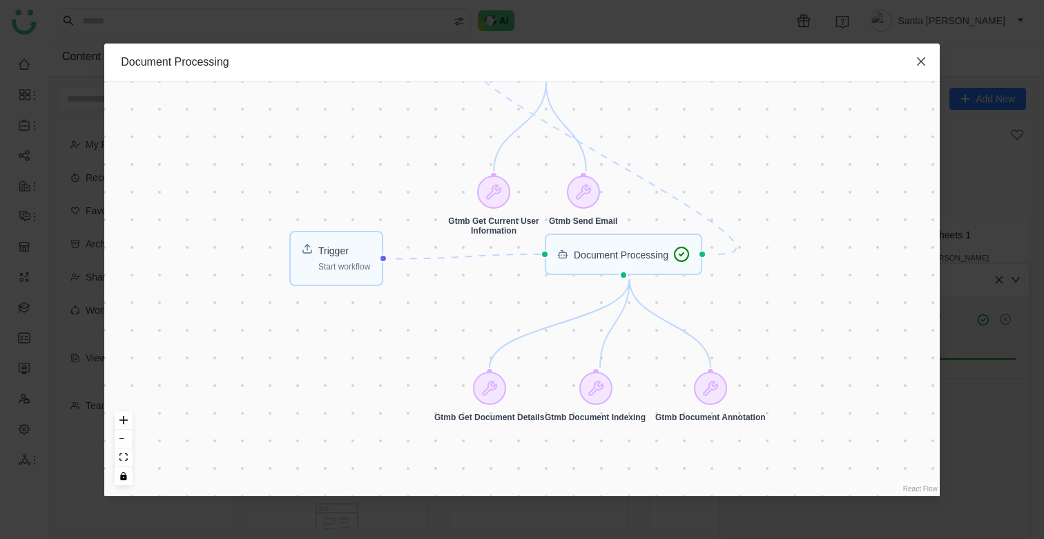
click at [922, 57] on icon "Close" at bounding box center [921, 61] width 11 height 11
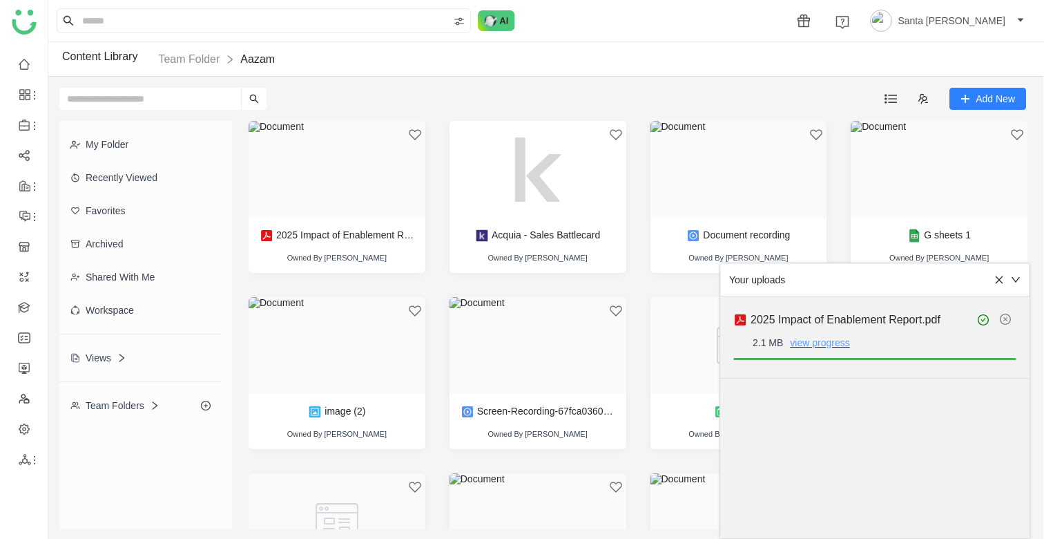
click at [814, 345] on link "view progress" at bounding box center [819, 342] width 59 height 11
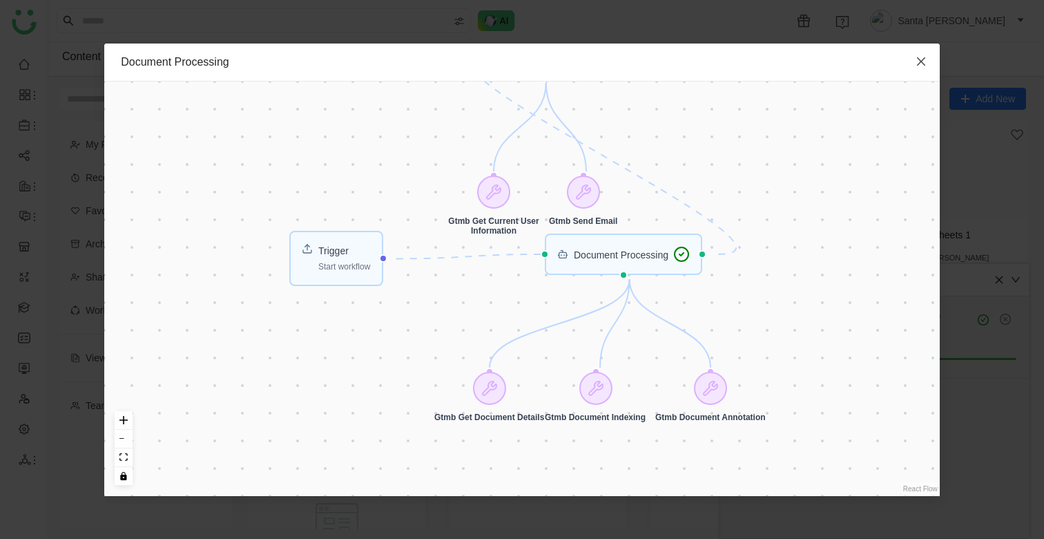
click at [919, 64] on icon "Close" at bounding box center [921, 61] width 8 height 8
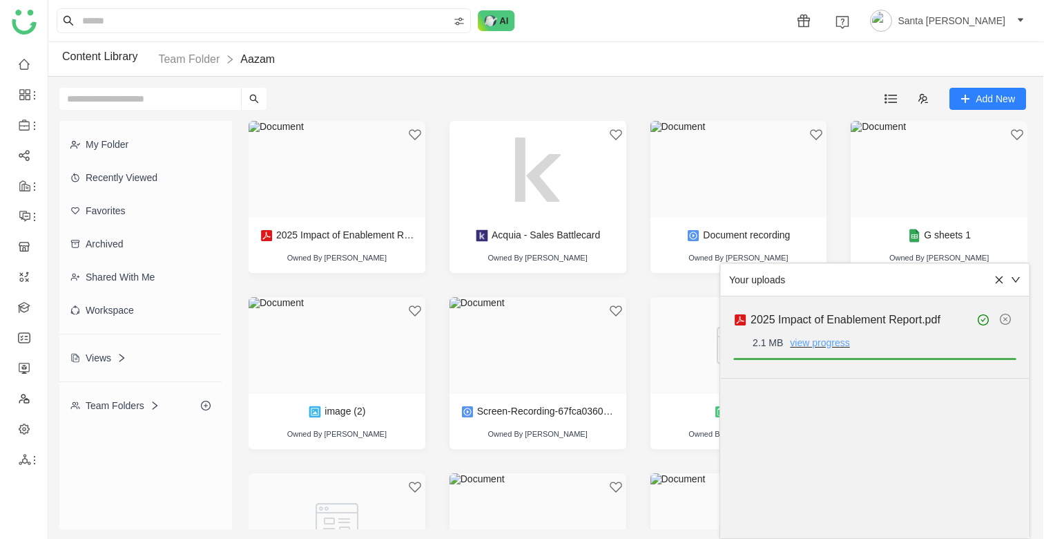
click at [820, 345] on link "view progress" at bounding box center [819, 342] width 59 height 11
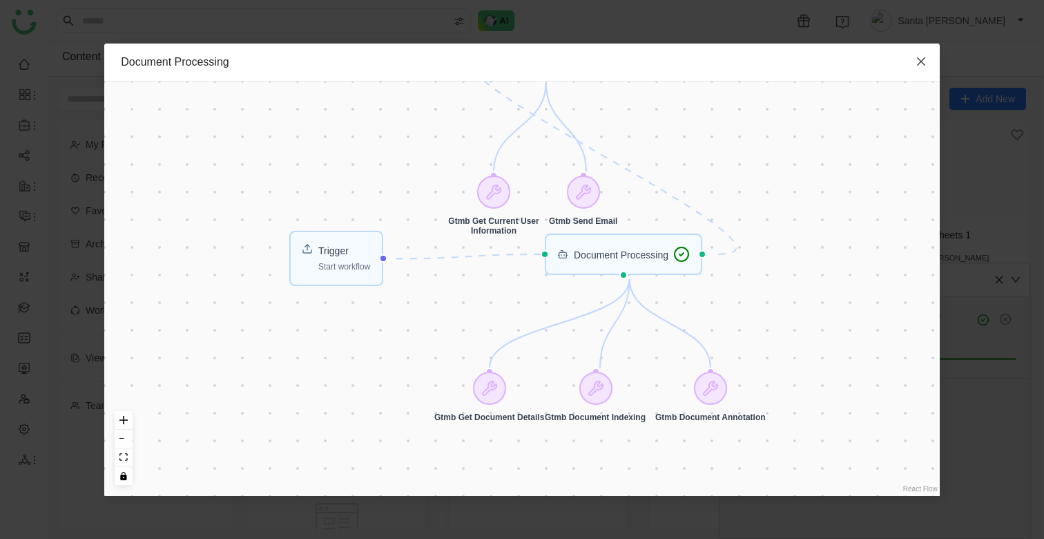
click at [922, 60] on icon "Close" at bounding box center [921, 61] width 8 height 8
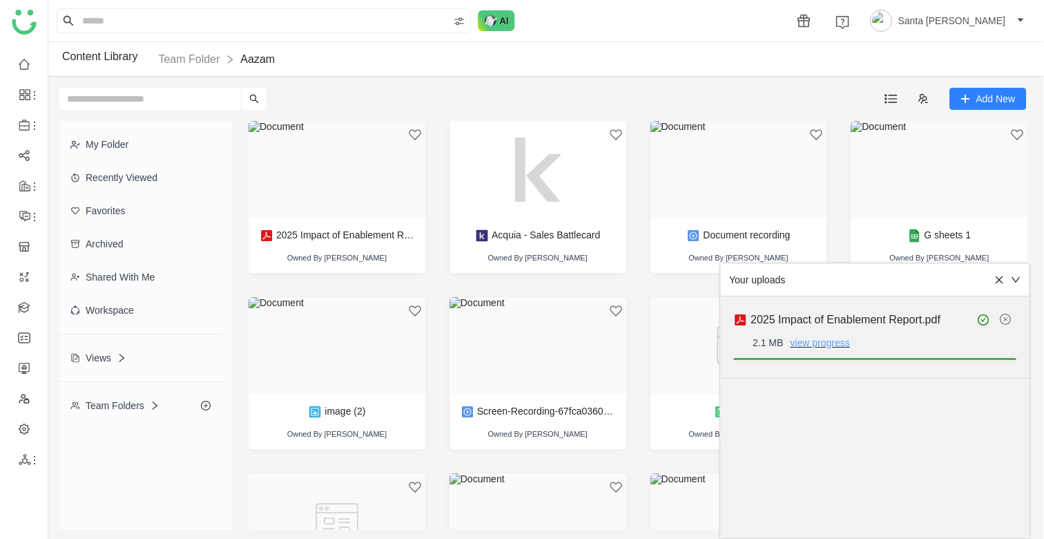
click at [823, 341] on link "view progress" at bounding box center [819, 342] width 59 height 11
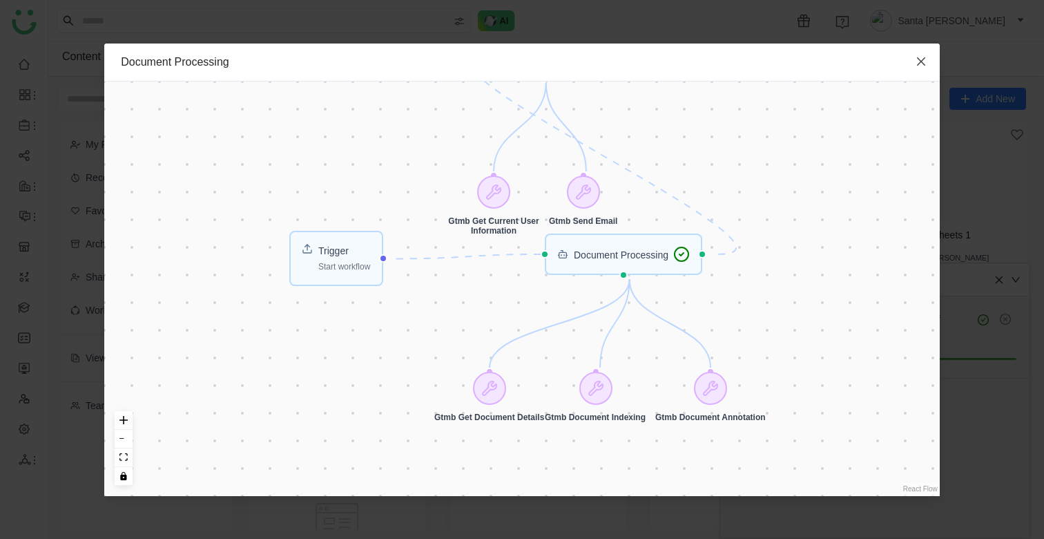
click at [922, 60] on icon "Close" at bounding box center [921, 61] width 8 height 8
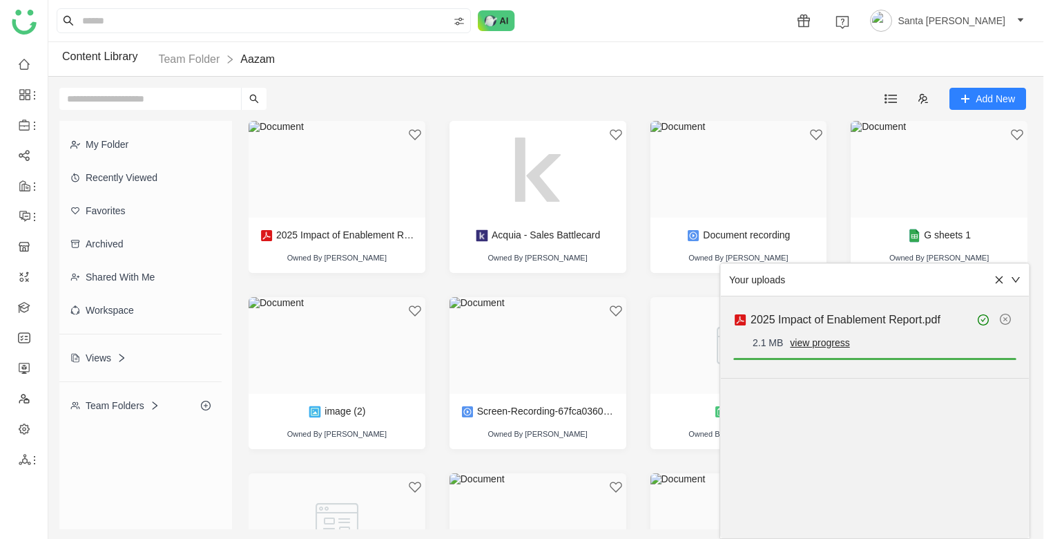
click at [1000, 278] on icon at bounding box center [1000, 280] width 10 height 10
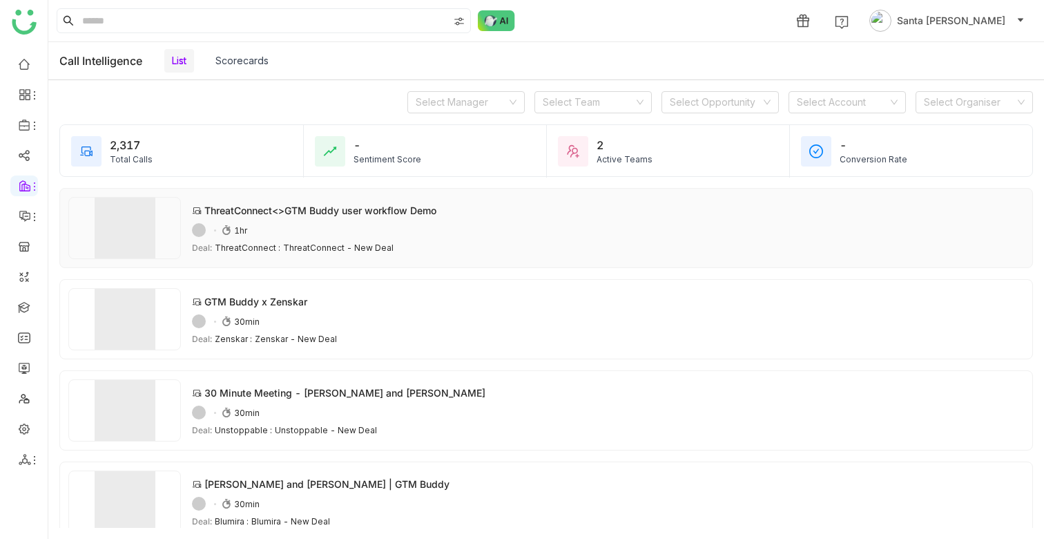
click at [357, 213] on div "ThreatConnect<>GTM Buddy user workflow Demo" at bounding box center [320, 210] width 232 height 15
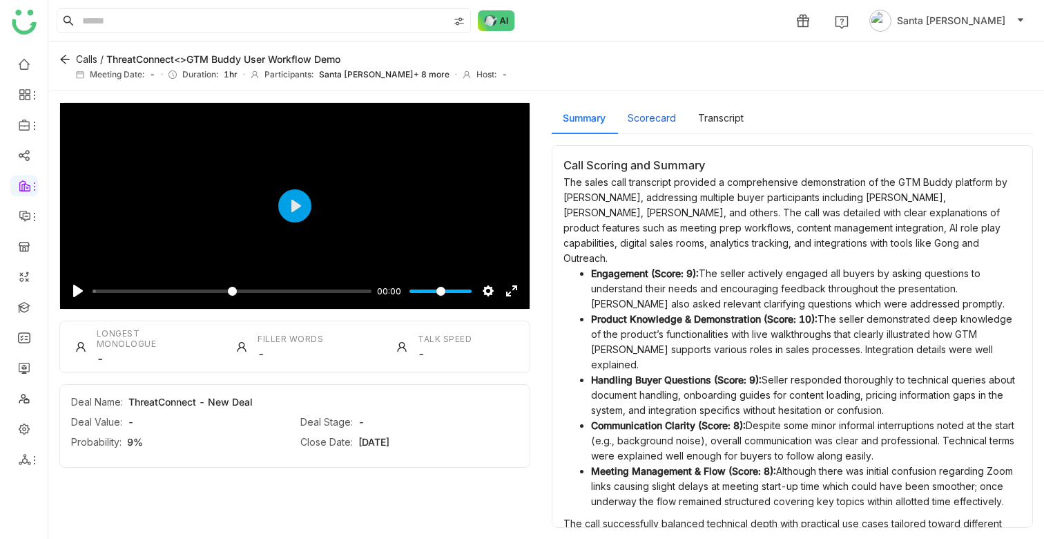
click at [661, 118] on button "Scorecard" at bounding box center [652, 118] width 48 height 15
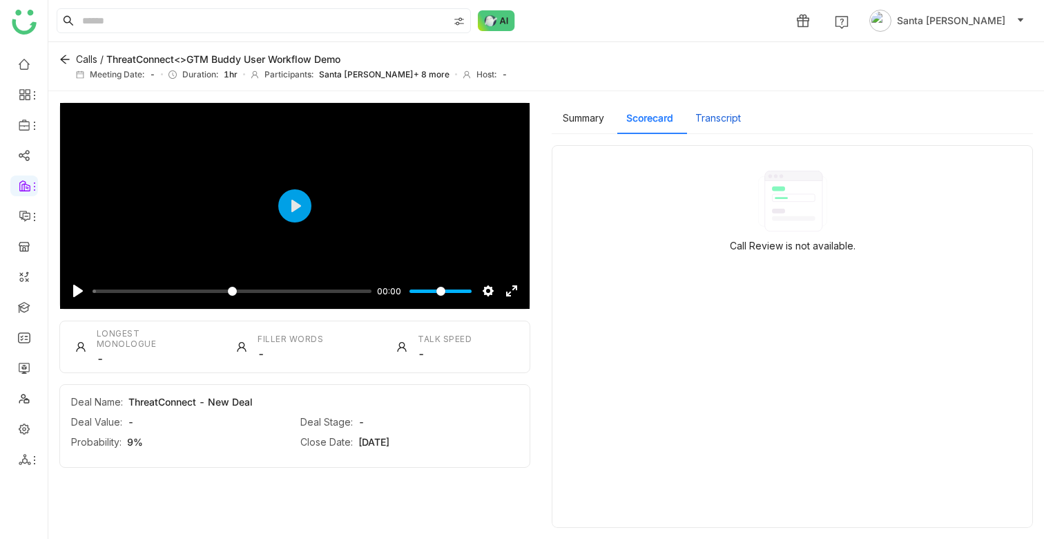
click at [725, 122] on button "Transcript" at bounding box center [719, 118] width 46 height 15
click at [590, 114] on button "Summary" at bounding box center [583, 118] width 41 height 15
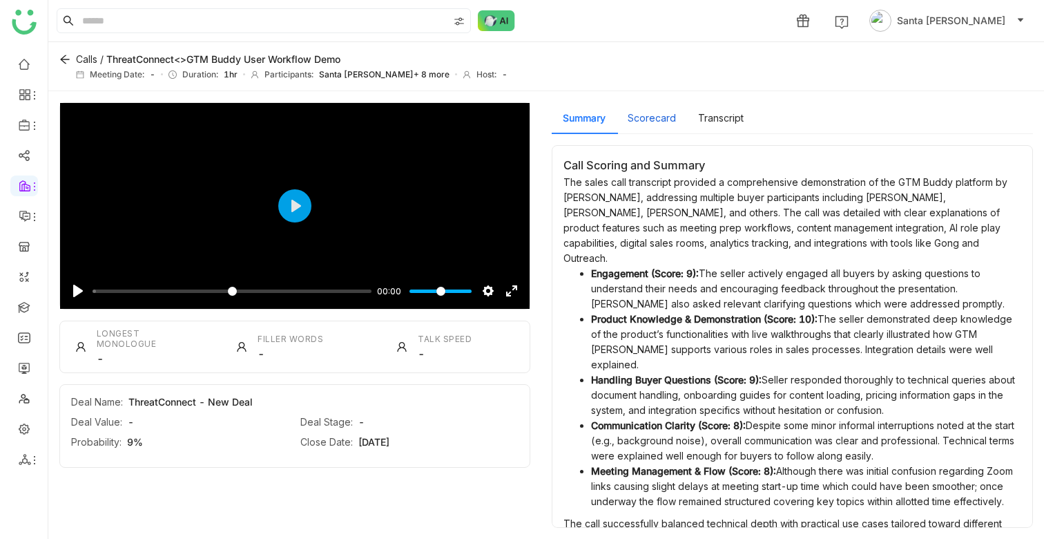
click at [656, 124] on button "Scorecard" at bounding box center [652, 118] width 48 height 15
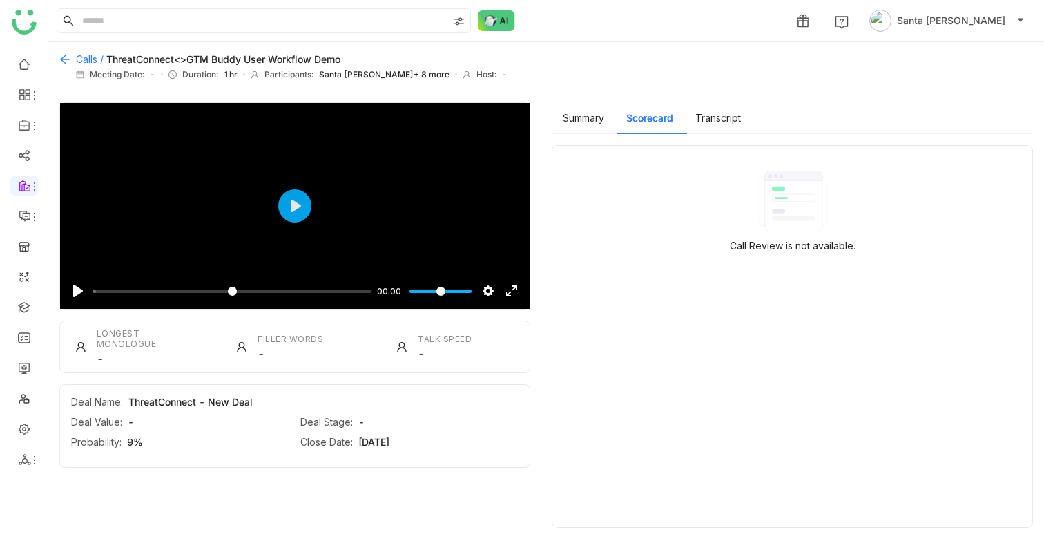
click at [67, 59] on icon at bounding box center [64, 59] width 9 height 9
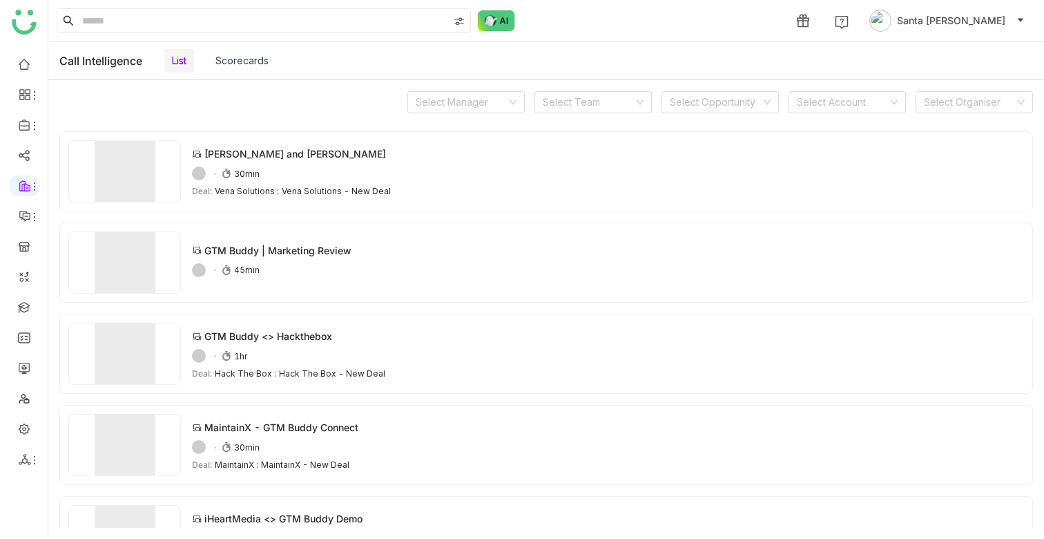
scroll to position [561, 0]
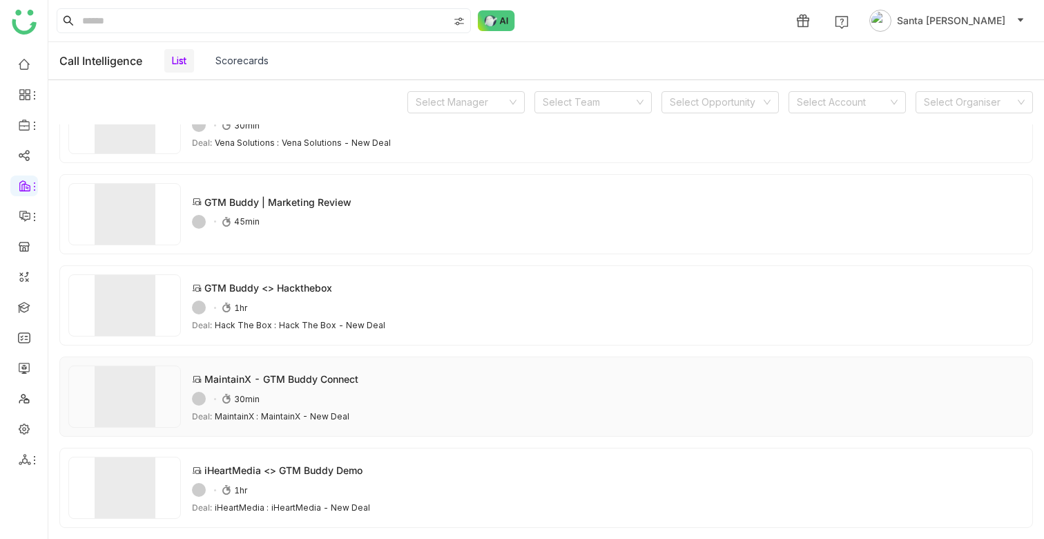
click at [280, 379] on div "MaintainX - GTM Buddy Connect" at bounding box center [281, 379] width 154 height 15
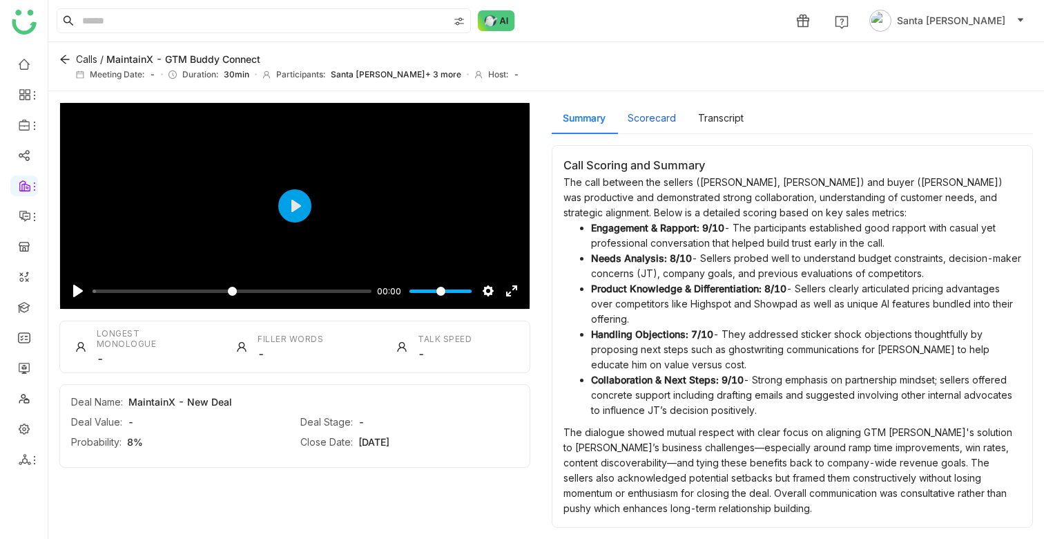
click at [662, 117] on button "Scorecard" at bounding box center [652, 118] width 48 height 15
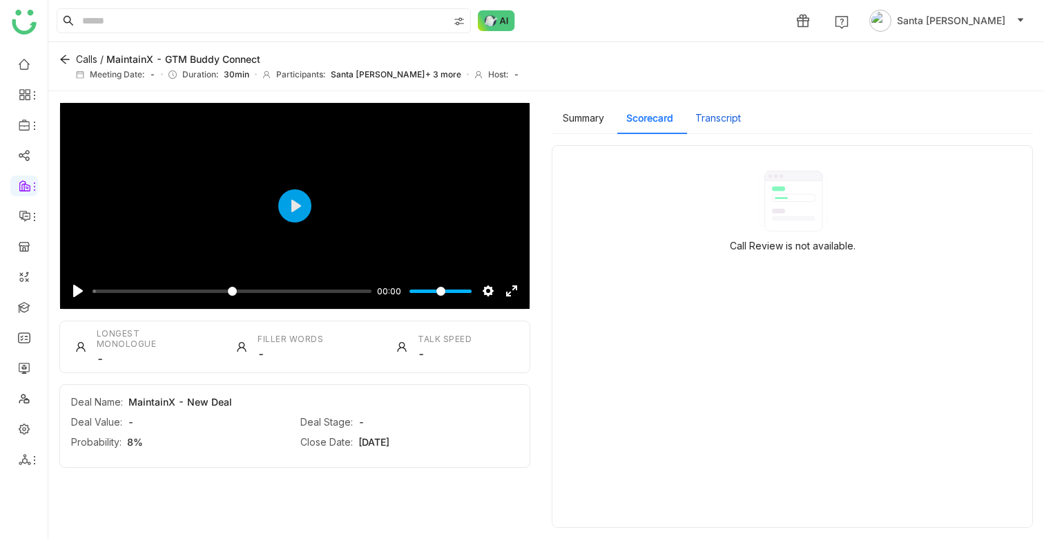
click at [740, 112] on button "Transcript" at bounding box center [719, 118] width 46 height 15
click at [587, 113] on button "Summary" at bounding box center [583, 118] width 41 height 15
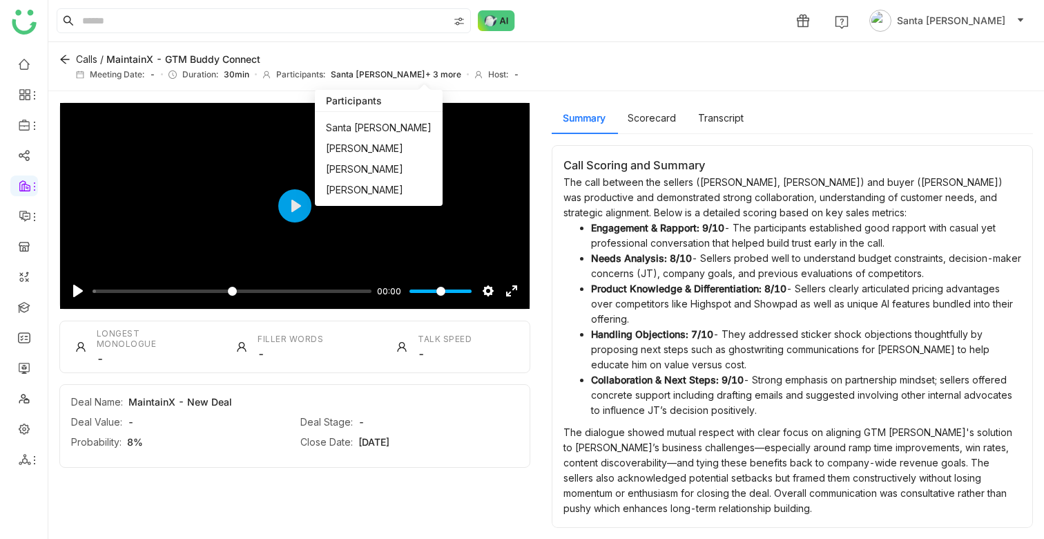
click at [380, 126] on span "Santa [PERSON_NAME]" at bounding box center [379, 127] width 106 height 15
click at [363, 152] on span "[PERSON_NAME]" at bounding box center [364, 148] width 77 height 15
click at [363, 166] on span "[PERSON_NAME]" at bounding box center [364, 169] width 77 height 15
click at [363, 182] on span "[PERSON_NAME]" at bounding box center [364, 189] width 77 height 15
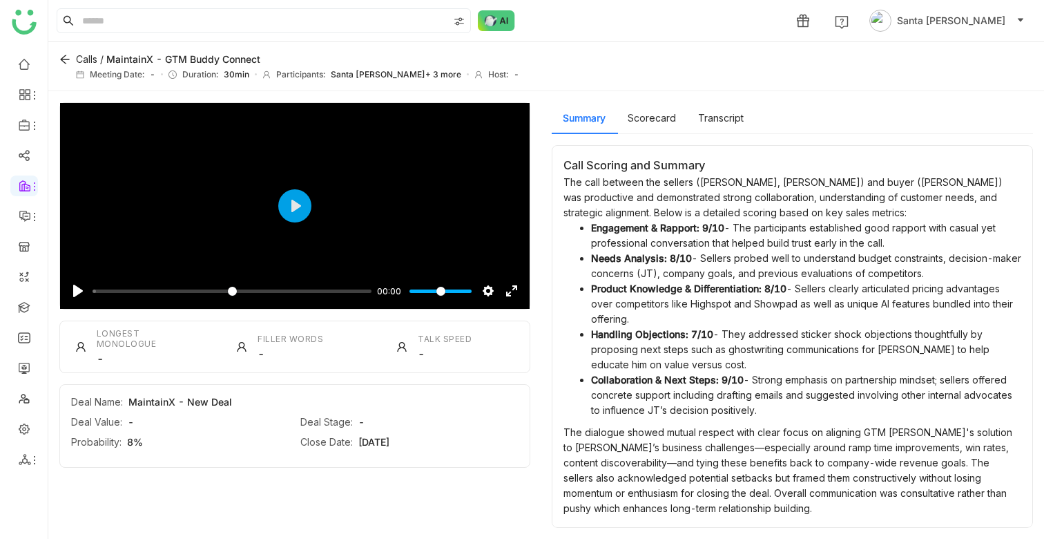
click at [348, 324] on div "Filler Words -" at bounding box center [294, 346] width 149 height 51
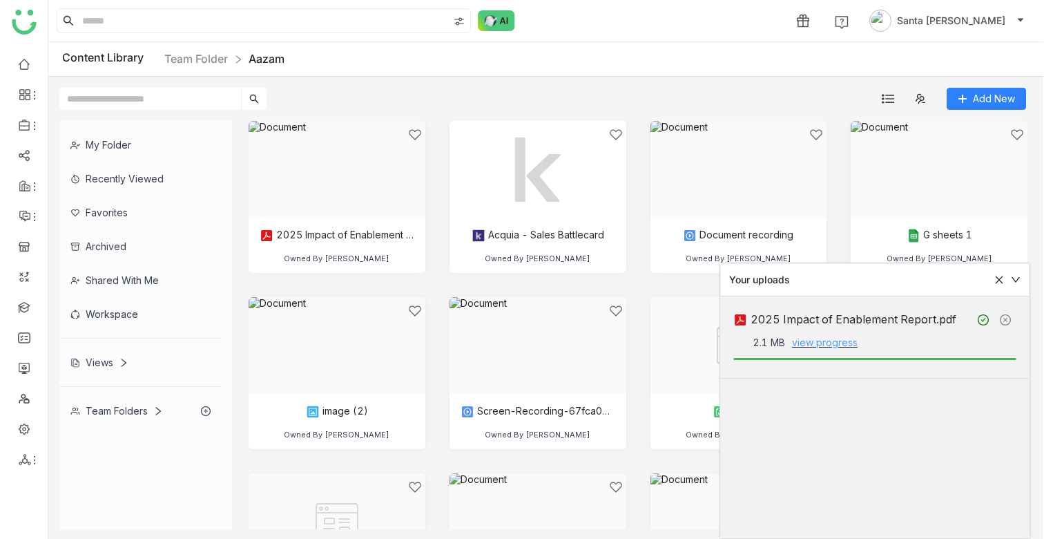
click at [826, 344] on link "view progress" at bounding box center [825, 342] width 66 height 12
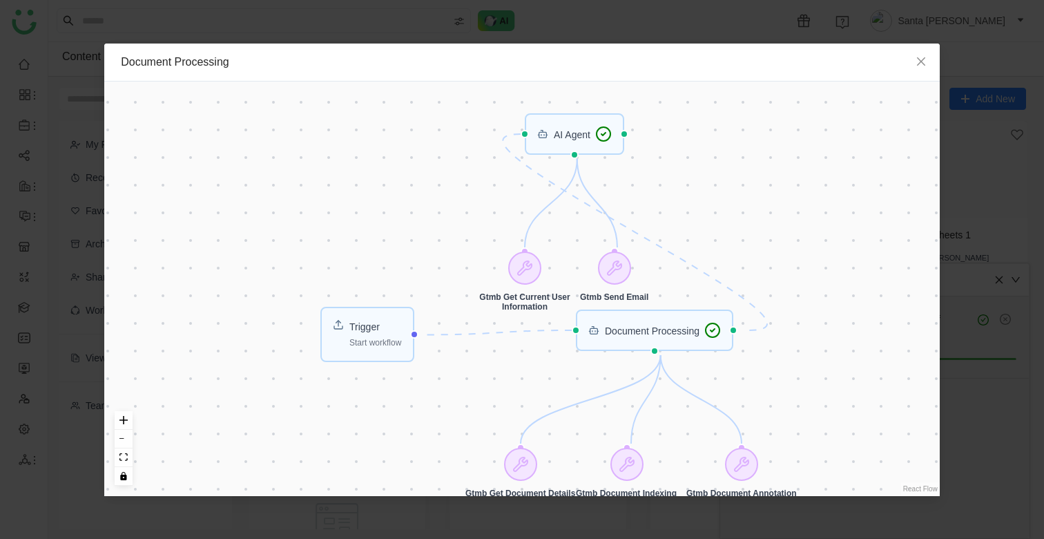
drag, startPoint x: 750, startPoint y: 196, endPoint x: 781, endPoint y: 273, distance: 82.5
click at [781, 273] on div "Trigger Start workflow Document Processing AI Agent Gtmb Get Document Details G…" at bounding box center [522, 289] width 836 height 414
click at [922, 63] on icon "Close" at bounding box center [921, 61] width 11 height 11
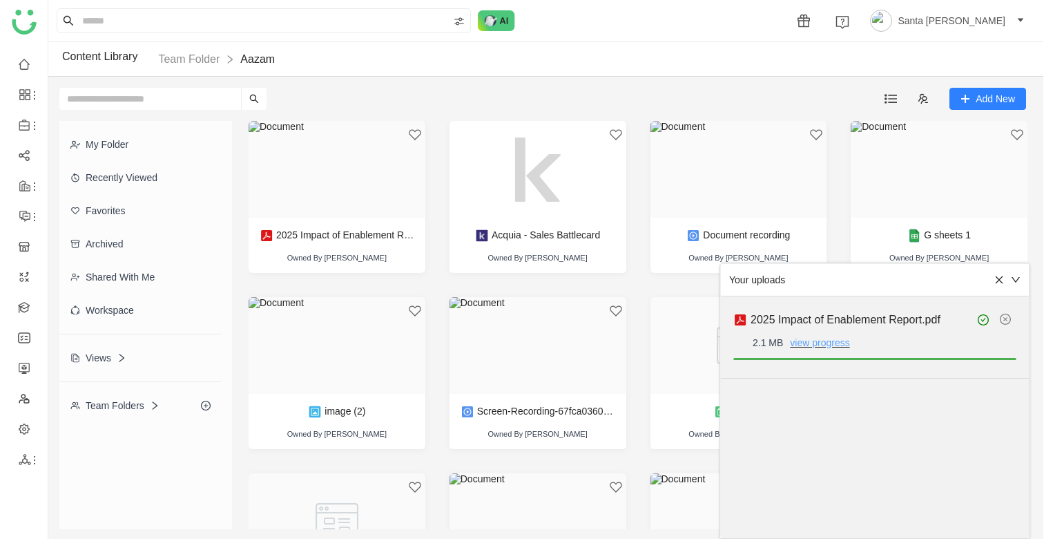
click at [837, 338] on link "view progress" at bounding box center [819, 342] width 59 height 11
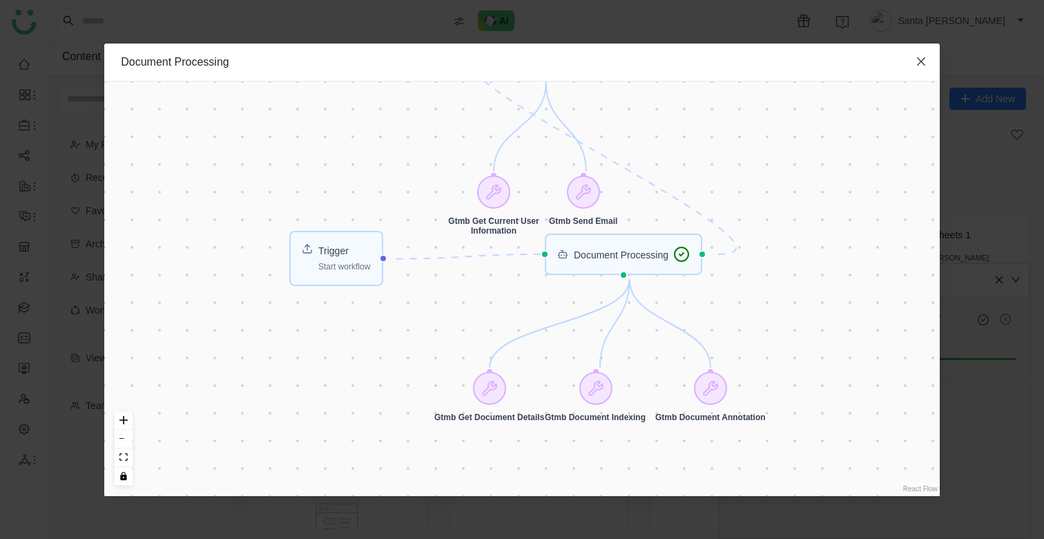
click at [921, 61] on icon "Close" at bounding box center [921, 61] width 8 height 8
